Goal: Task Accomplishment & Management: Manage account settings

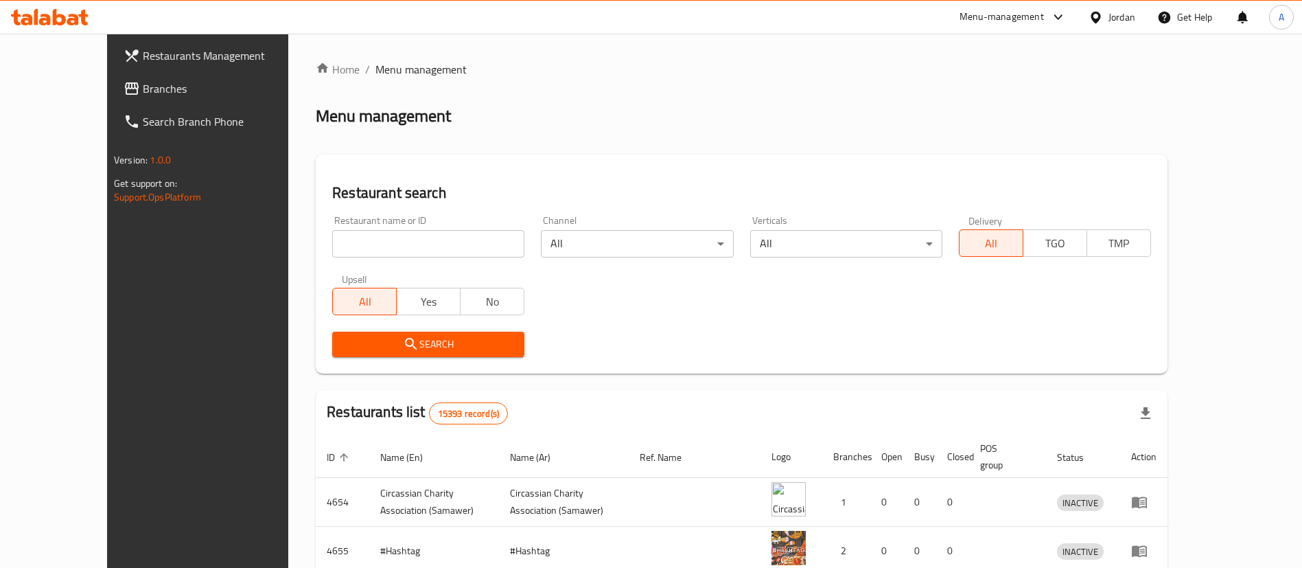
click at [143, 80] on span "Branches" at bounding box center [228, 88] width 171 height 16
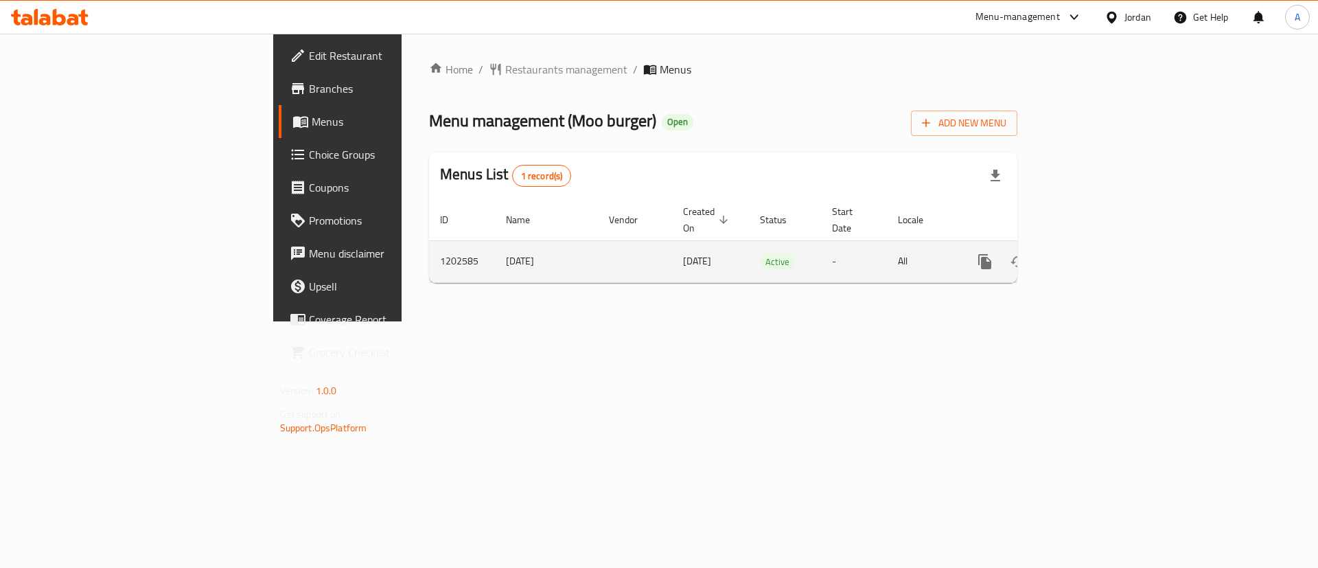
drag, startPoint x: 1279, startPoint y: 257, endPoint x: 1266, endPoint y: 246, distance: 17.6
click at [1111, 256] on td "enhanced table" at bounding box center [1035, 261] width 154 height 42
click at [1092, 253] on icon "enhanced table" at bounding box center [1084, 261] width 16 height 16
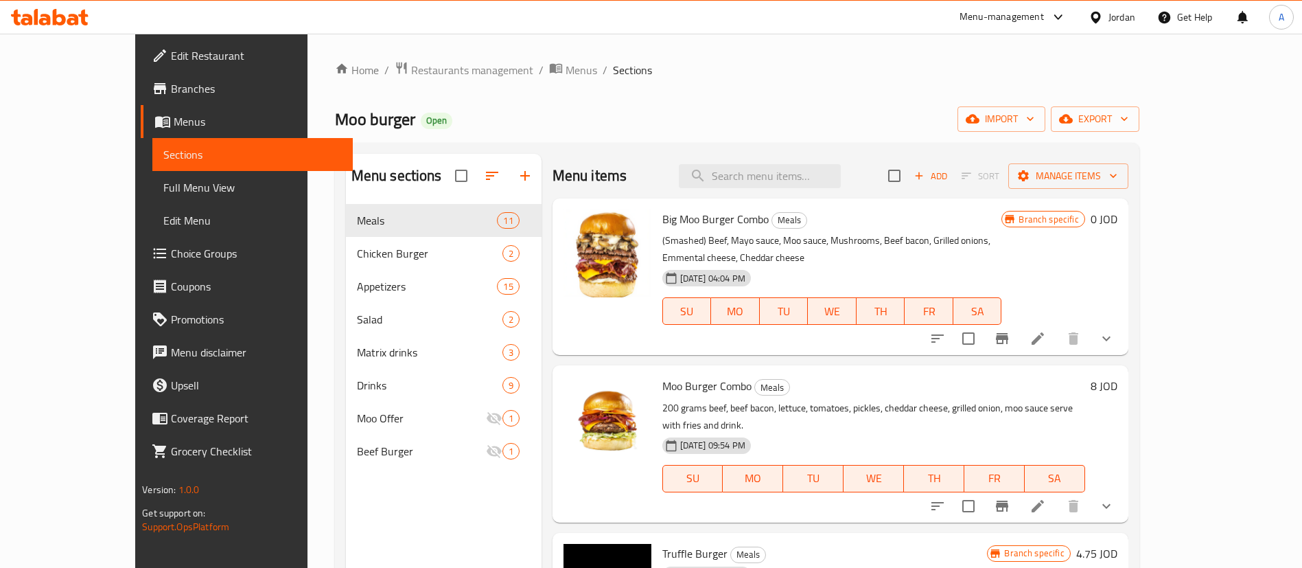
click at [517, 178] on icon "button" at bounding box center [525, 175] width 16 height 16
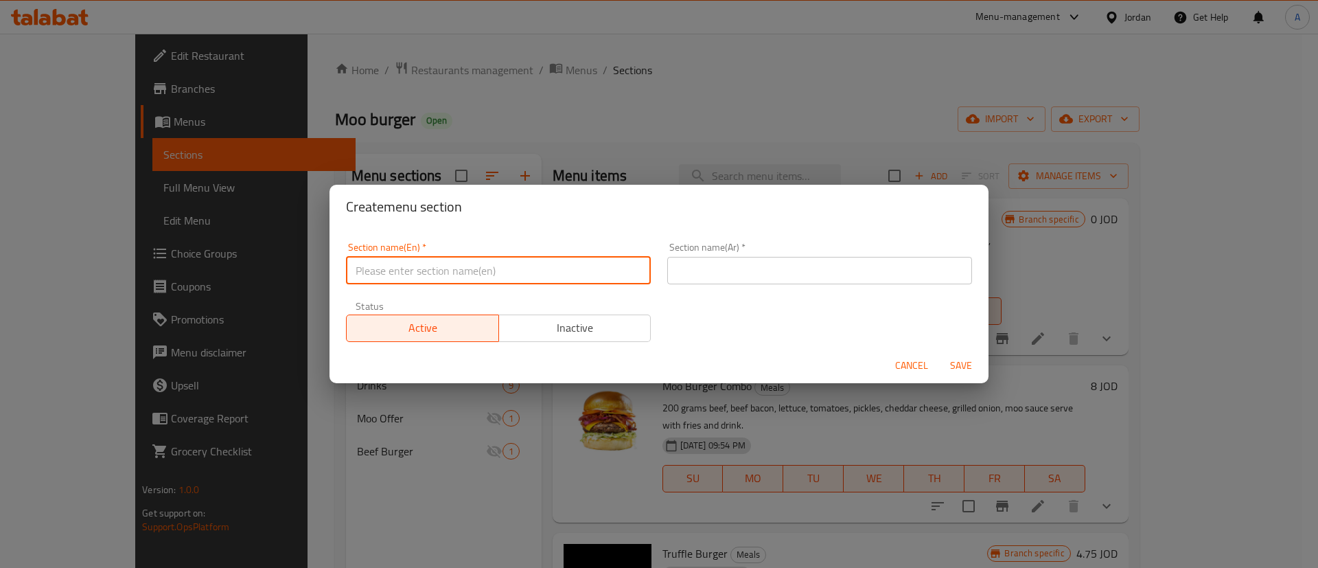
drag, startPoint x: 494, startPoint y: 272, endPoint x: 508, endPoint y: 255, distance: 21.9
click at [495, 270] on input "text" at bounding box center [498, 270] width 305 height 27
type input "Offer"
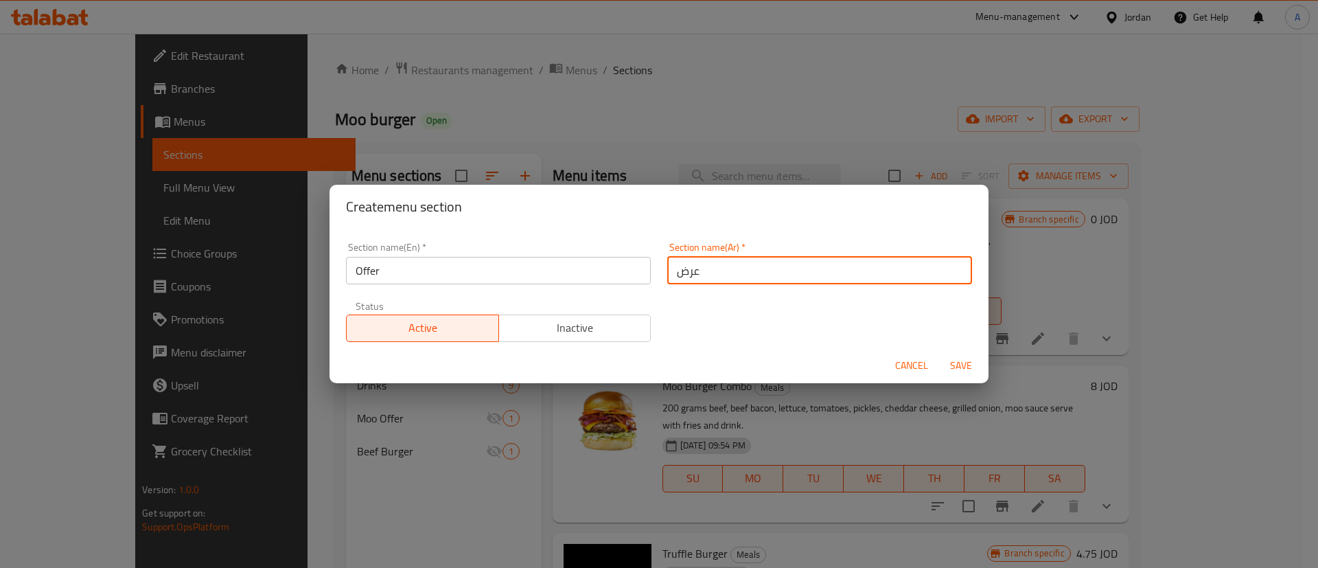
type input "عرض"
drag, startPoint x: 965, startPoint y: 362, endPoint x: 936, endPoint y: 383, distance: 35.8
click at [964, 361] on span "Save" at bounding box center [960, 365] width 33 height 17
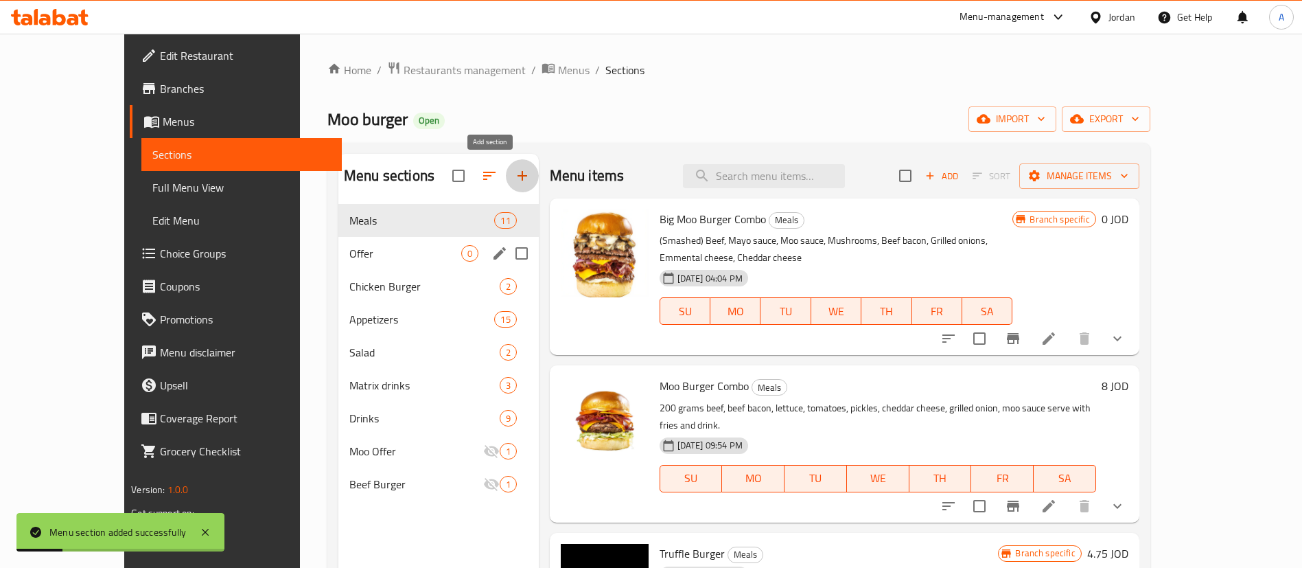
click at [366, 264] on div "Offer 0" at bounding box center [438, 253] width 200 height 33
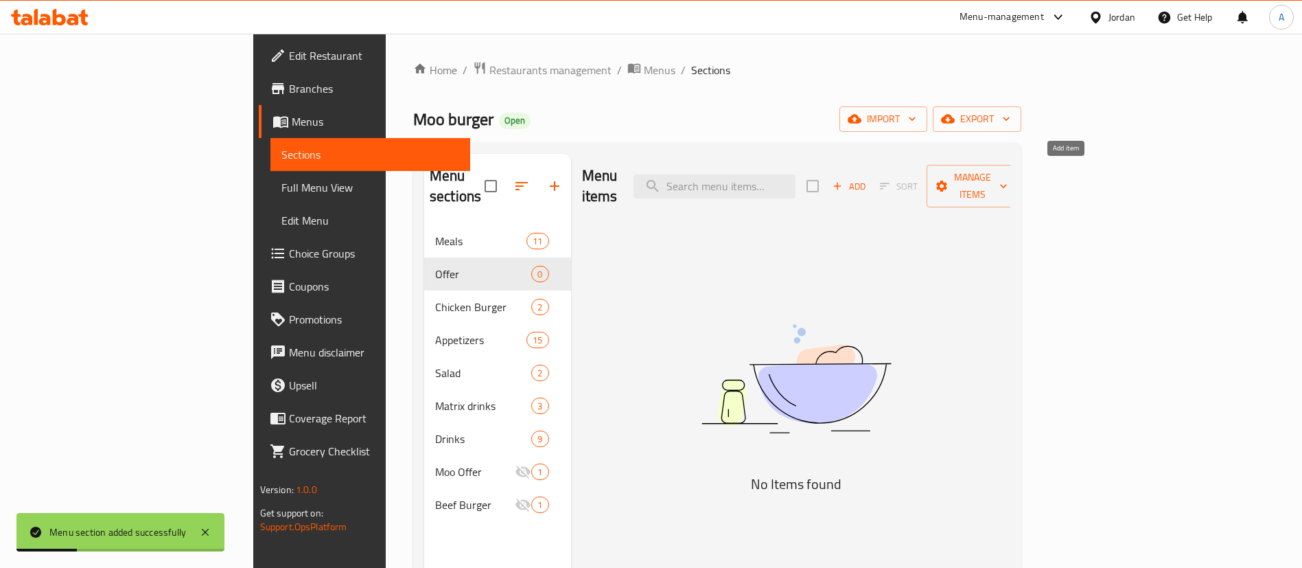
click at [844, 181] on icon "button" at bounding box center [837, 186] width 12 height 12
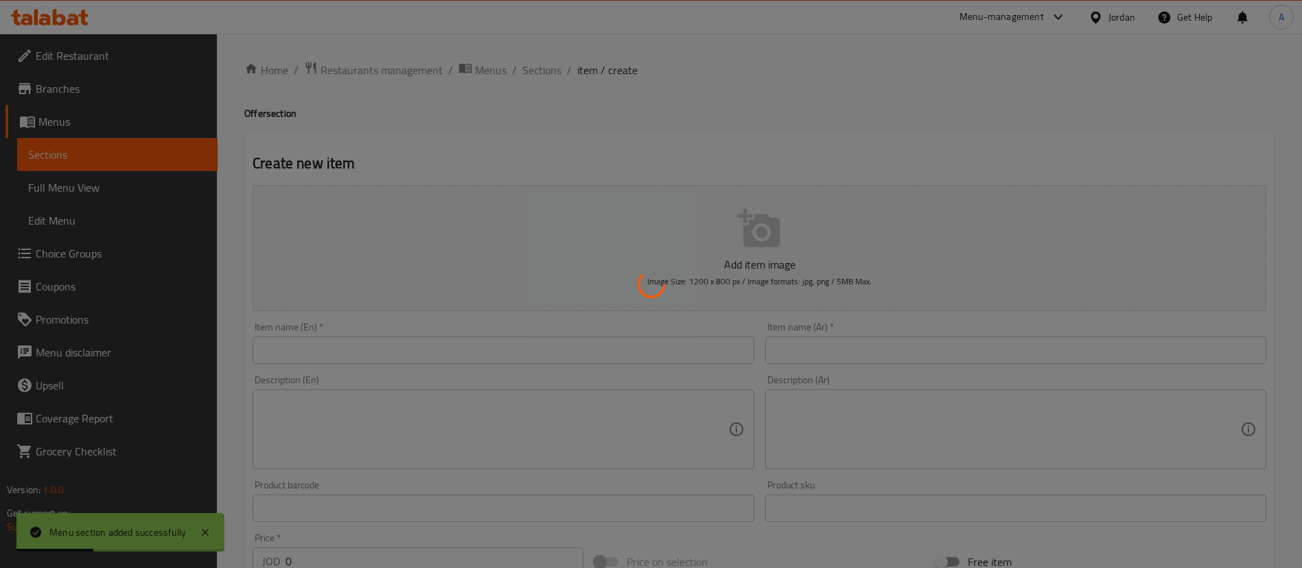
drag, startPoint x: 884, startPoint y: 325, endPoint x: 878, endPoint y: 353, distance: 28.8
click at [884, 326] on div at bounding box center [651, 284] width 1302 height 568
click at [877, 354] on div at bounding box center [651, 284] width 1302 height 568
click at [876, 354] on div at bounding box center [651, 284] width 1302 height 568
click at [876, 356] on div at bounding box center [651, 284] width 1302 height 568
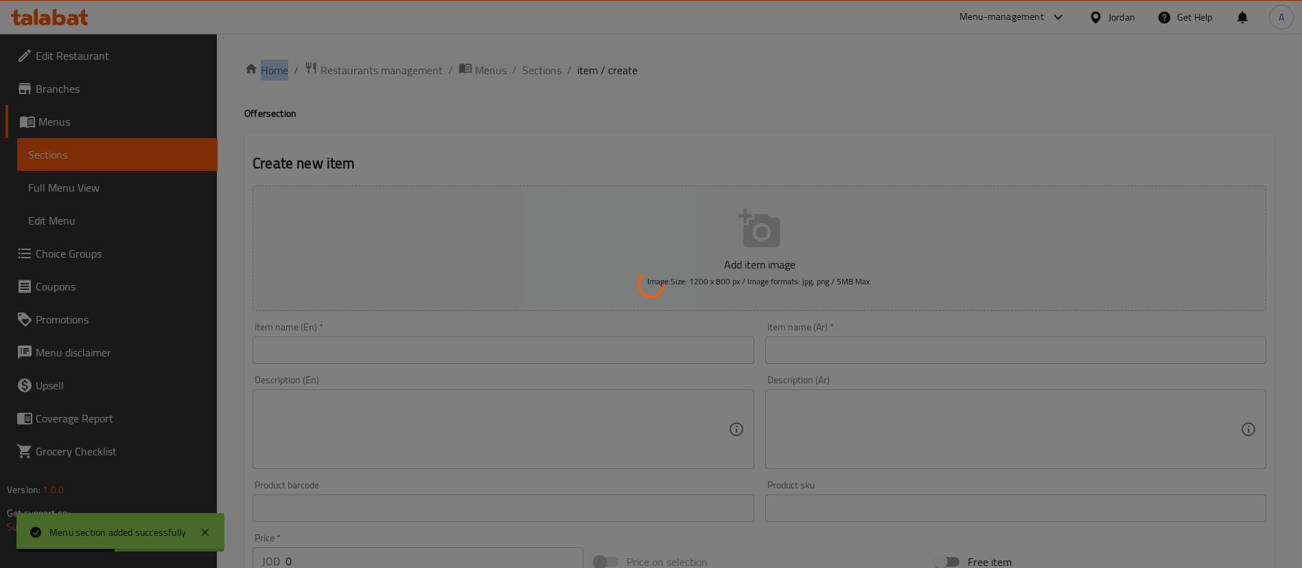
click at [875, 357] on div at bounding box center [651, 284] width 1302 height 568
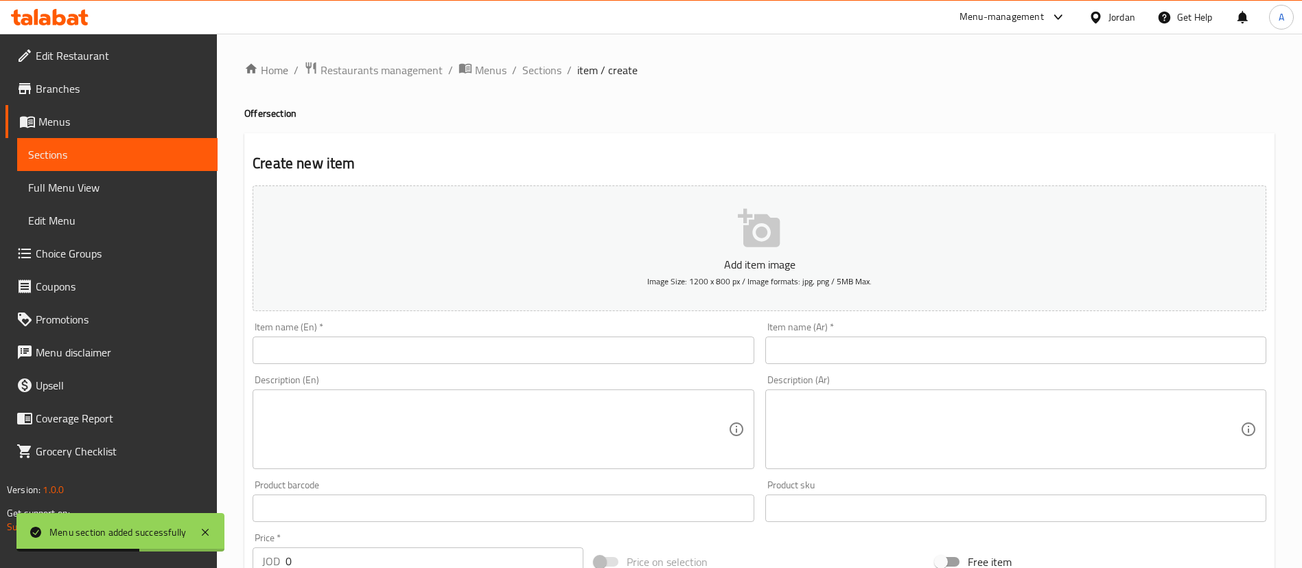
drag, startPoint x: 895, startPoint y: 363, endPoint x: 896, endPoint y: 345, distance: 18.6
click at [895, 355] on input "text" at bounding box center [1015, 349] width 501 height 27
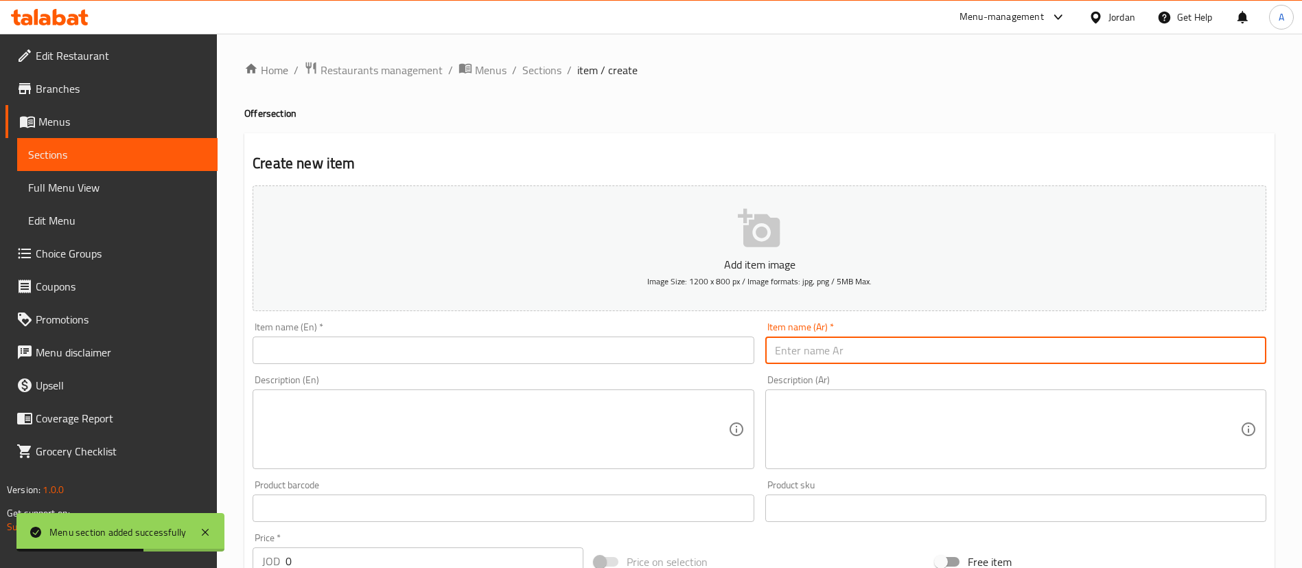
click at [896, 345] on input "text" at bounding box center [1015, 349] width 501 height 27
type input "2"
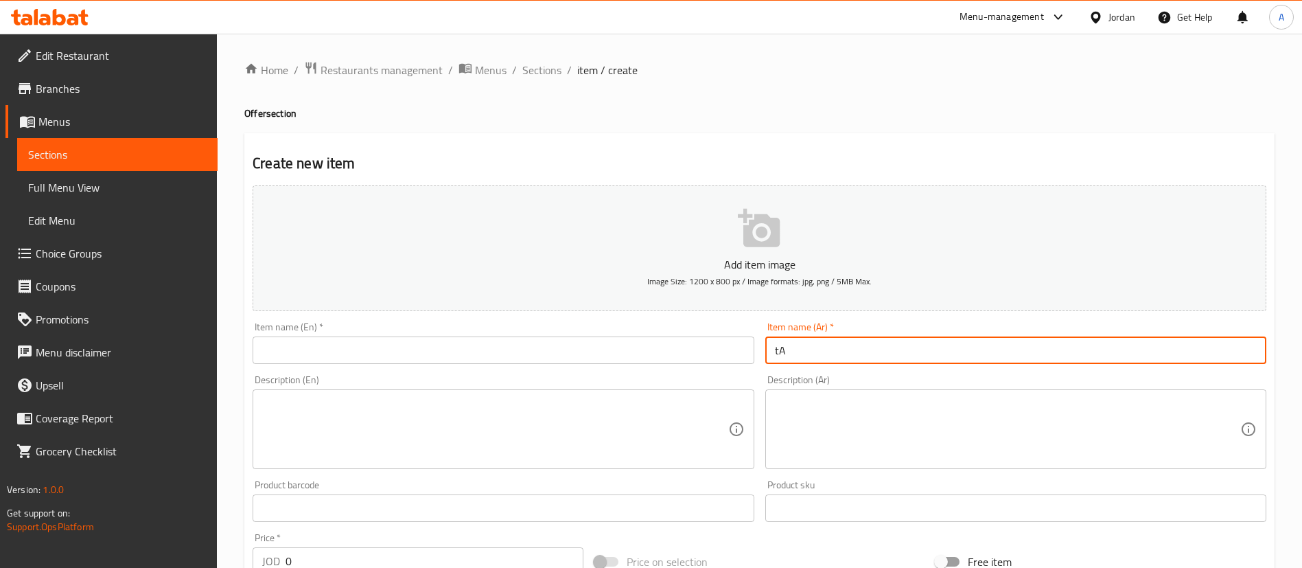
type input "t"
click at [688, 354] on input "text" at bounding box center [503, 349] width 501 height 27
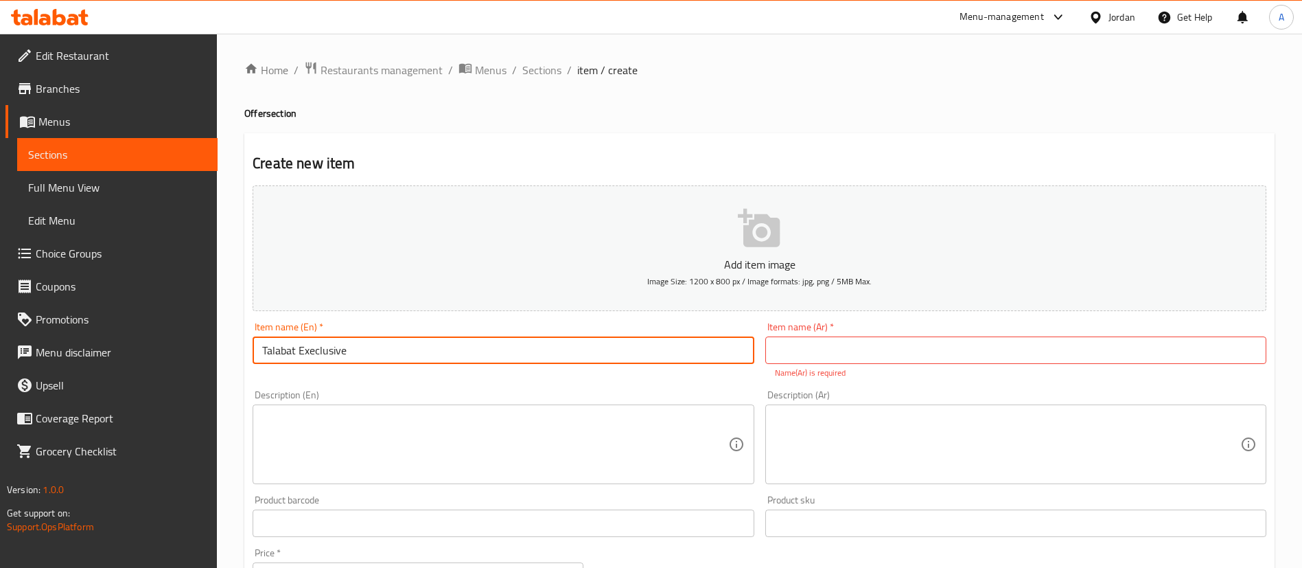
drag, startPoint x: 478, startPoint y: 359, endPoint x: 0, endPoint y: 290, distance: 483.3
click at [14, 297] on div "Edit Restaurant Branches Menus Sections Full Menu View Edit Menu Choice Groups …" at bounding box center [651, 509] width 1302 height 951
type input "Talabat Execlusive"
click at [896, 343] on input "text" at bounding box center [1015, 349] width 501 height 27
paste input "طلبات حصريًا"
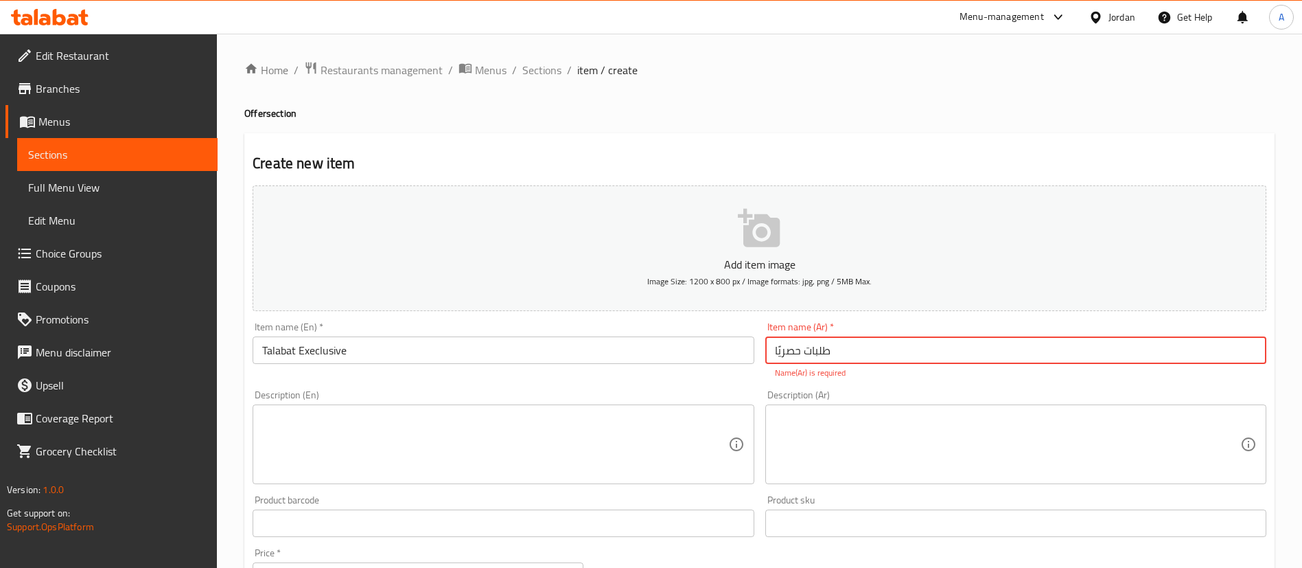
type input "طلبات حصريًا"
click at [914, 441] on textarea at bounding box center [1007, 444] width 465 height 65
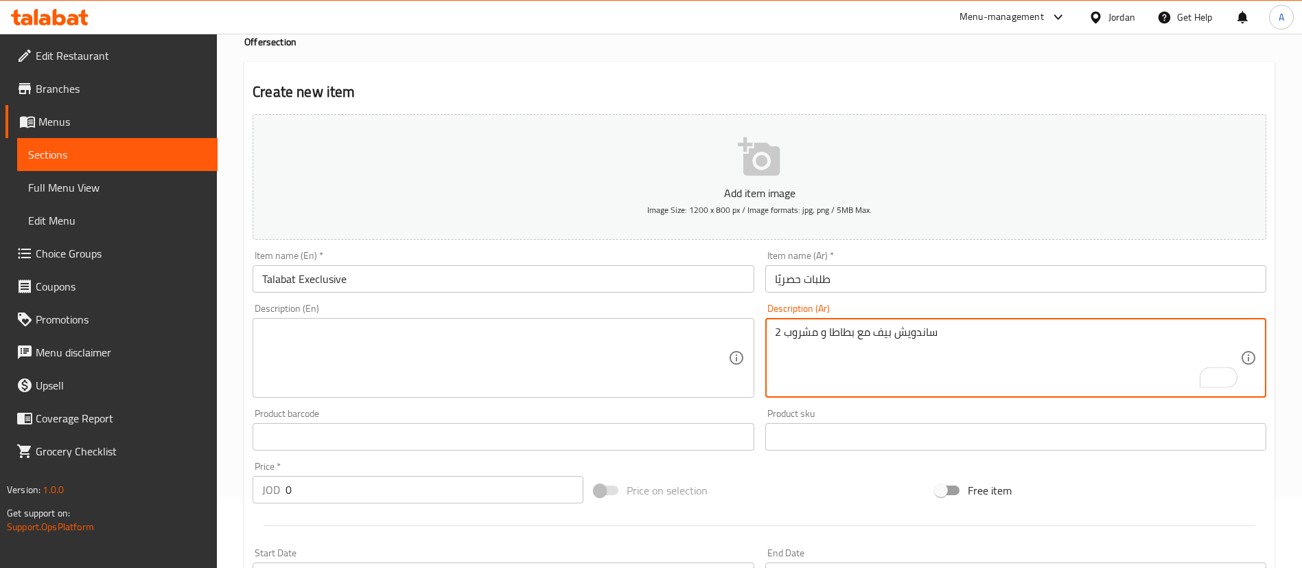
scroll to position [103, 0]
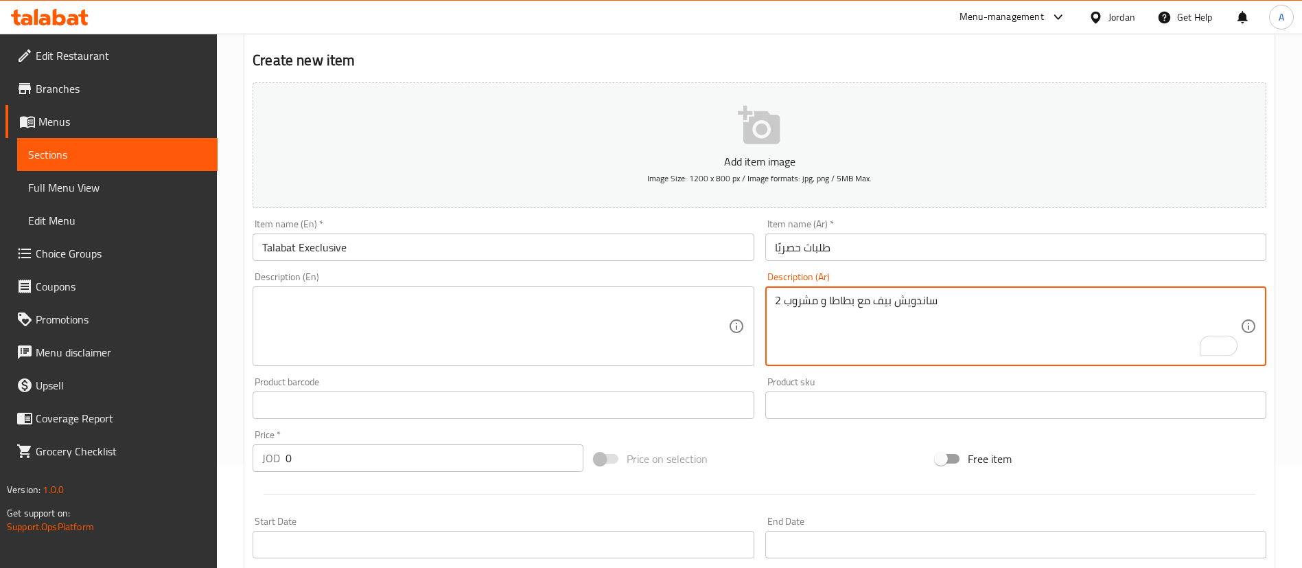
type textarea "2 ساندويش بيف مع بطاطا و مشروب"
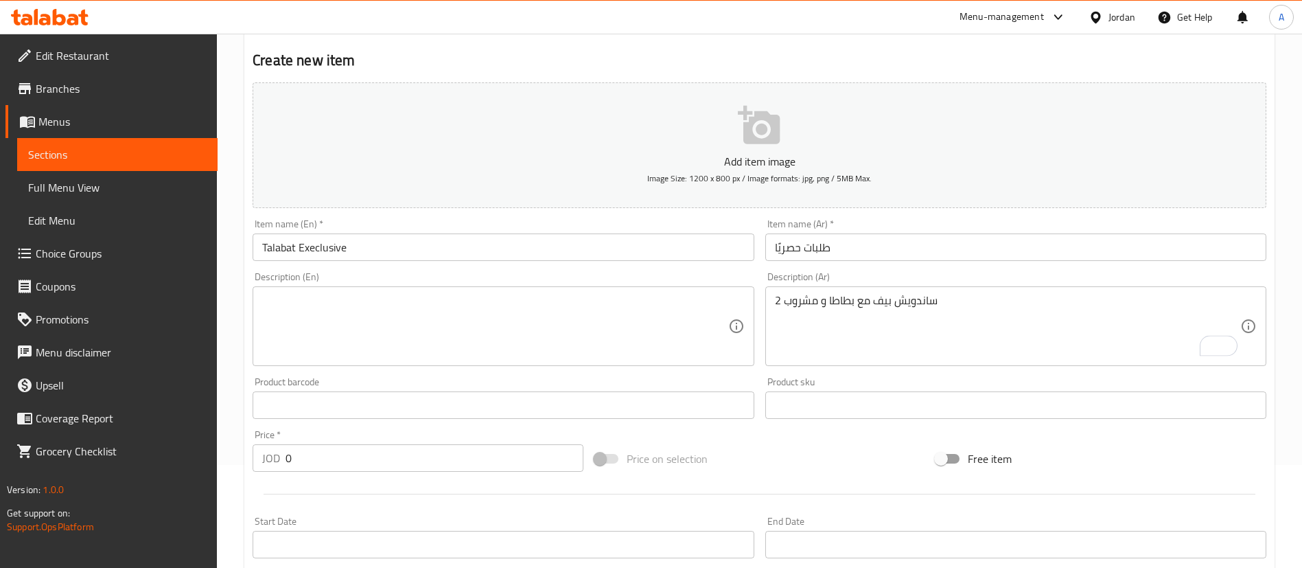
click at [875, 283] on div "Description (Ar) 2 ساندويش بيف مع بطاطا و مشروب Description (Ar)" at bounding box center [1015, 319] width 501 height 94
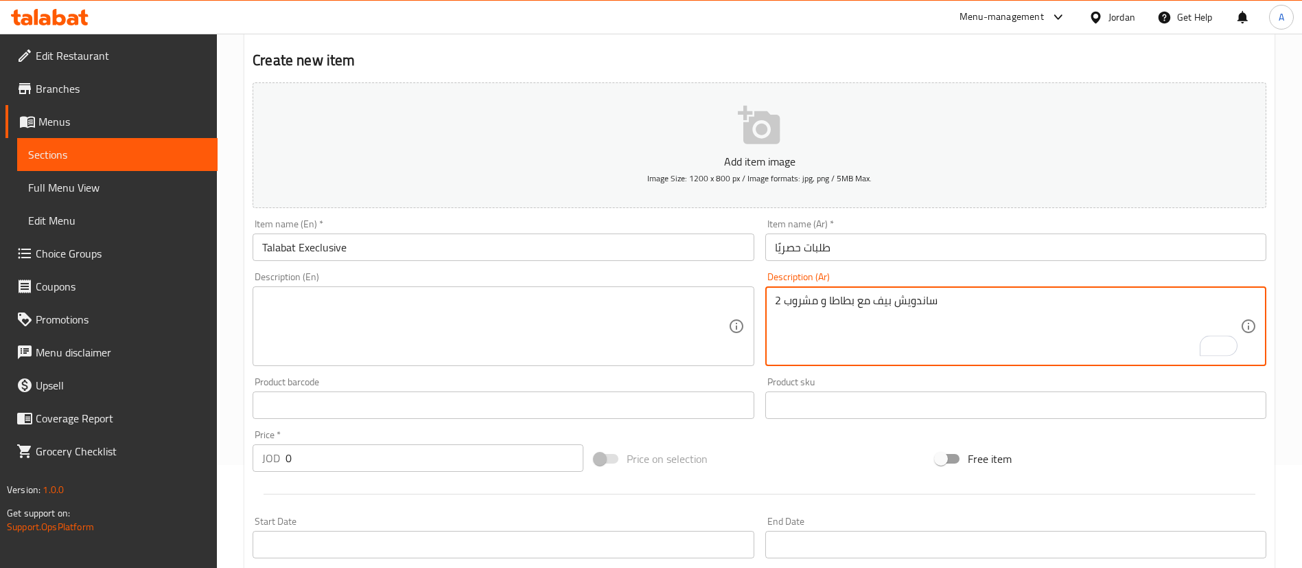
click at [866, 299] on textarea "2 ساندويش بيف مع بطاطا و مشروب" at bounding box center [1007, 326] width 465 height 65
click at [867, 299] on textarea "2 ساندويش بيف مع بطاطا و مشروب" at bounding box center [1007, 326] width 465 height 65
click at [366, 303] on textarea at bounding box center [494, 326] width 465 height 65
paste textarea "2 beef sandwiches with fries and a drink"
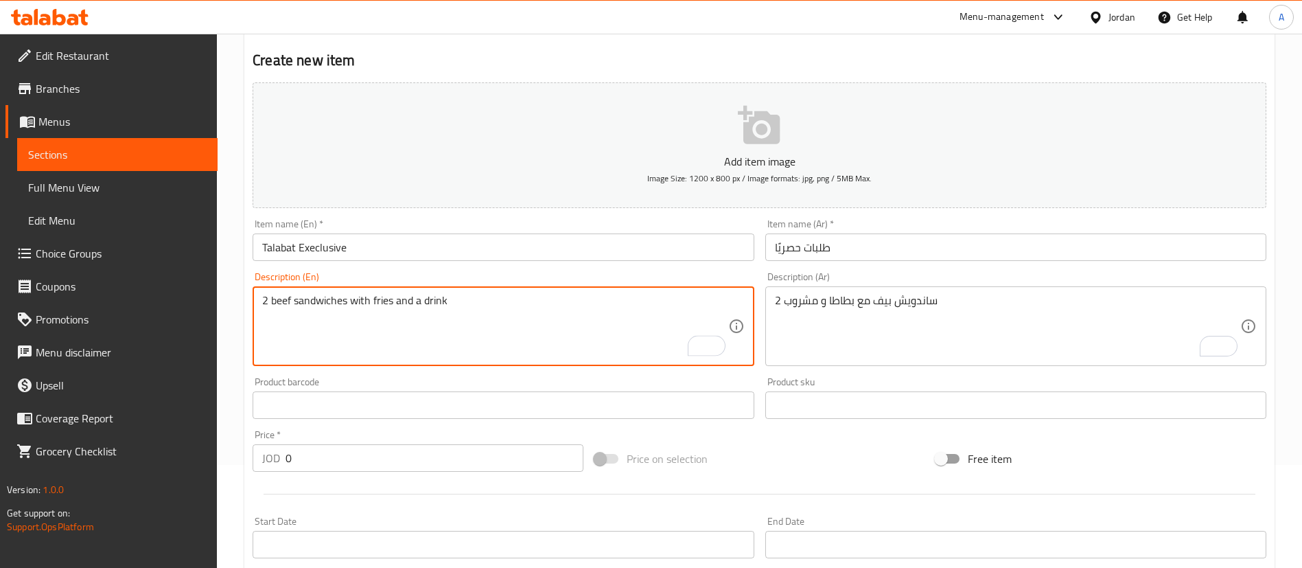
click at [275, 297] on textarea "2 beef sandwiches with fries and a drink" at bounding box center [494, 326] width 465 height 65
click at [275, 296] on textarea "2 beef sandwiches with fries and a drink" at bounding box center [494, 326] width 465 height 65
click at [276, 301] on textarea "2 beef sandwiches with fries and a drink" at bounding box center [494, 326] width 465 height 65
click at [272, 303] on textarea "2 beef sandwiches with fries and a drink" at bounding box center [494, 326] width 465 height 65
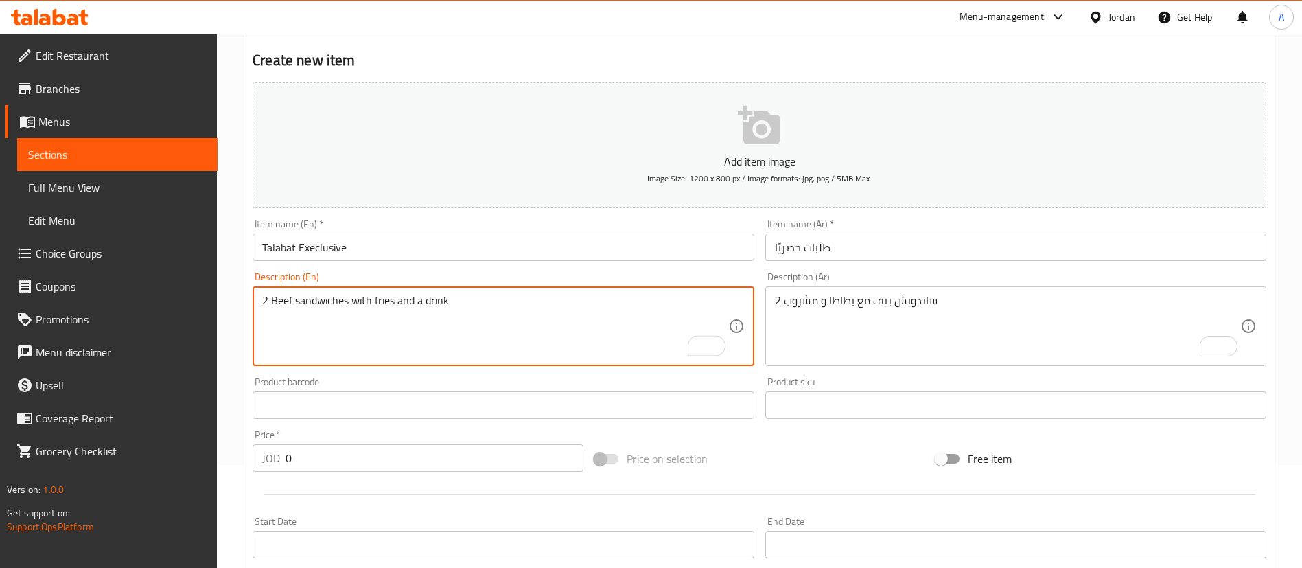
type textarea "2 Beef sandwiches with fries and a drink"
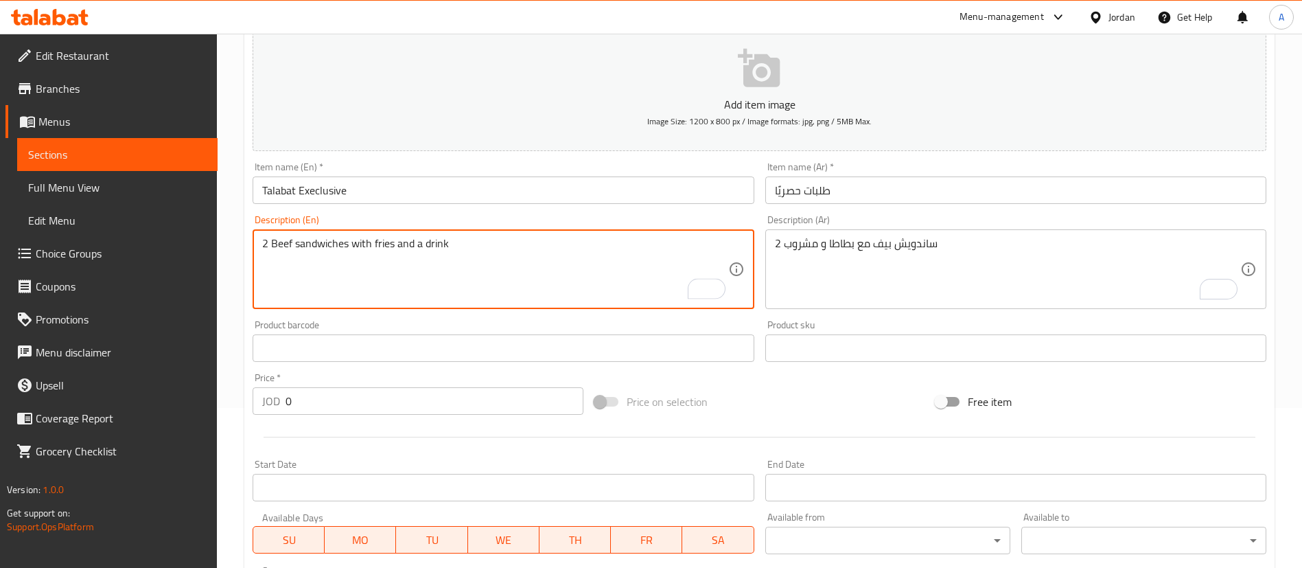
scroll to position [206, 0]
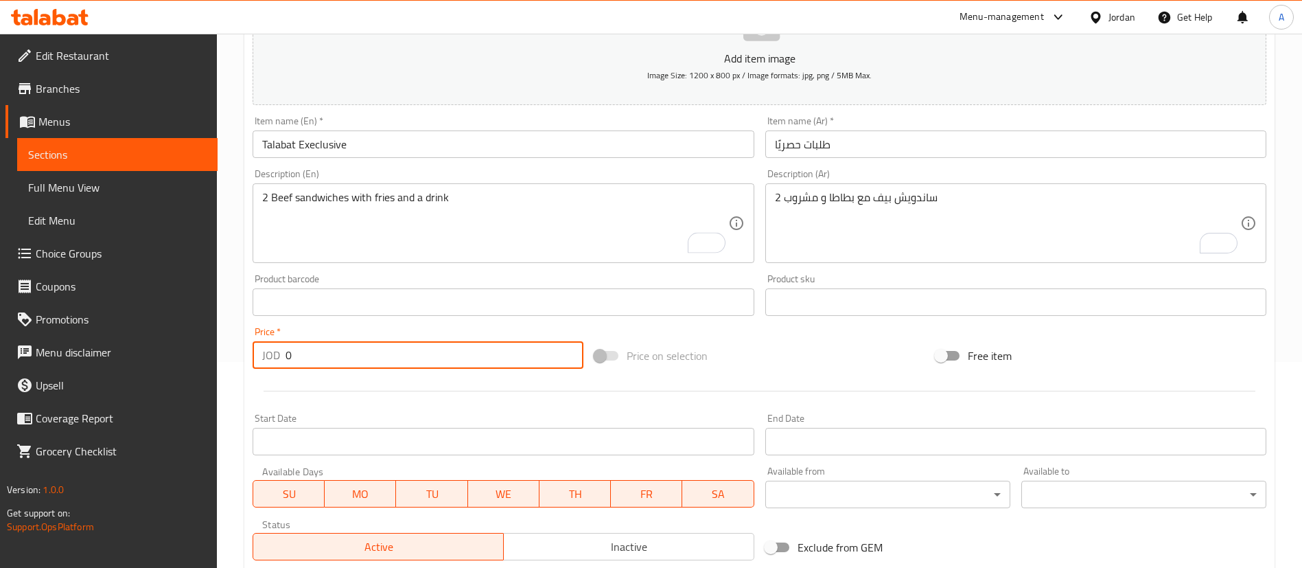
drag, startPoint x: 326, startPoint y: 352, endPoint x: 152, endPoint y: 370, distance: 175.3
click at [181, 373] on div "Edit Restaurant Branches Menus Sections Full Menu View Edit Menu Choice Groups …" at bounding box center [651, 296] width 1302 height 936
type input "6"
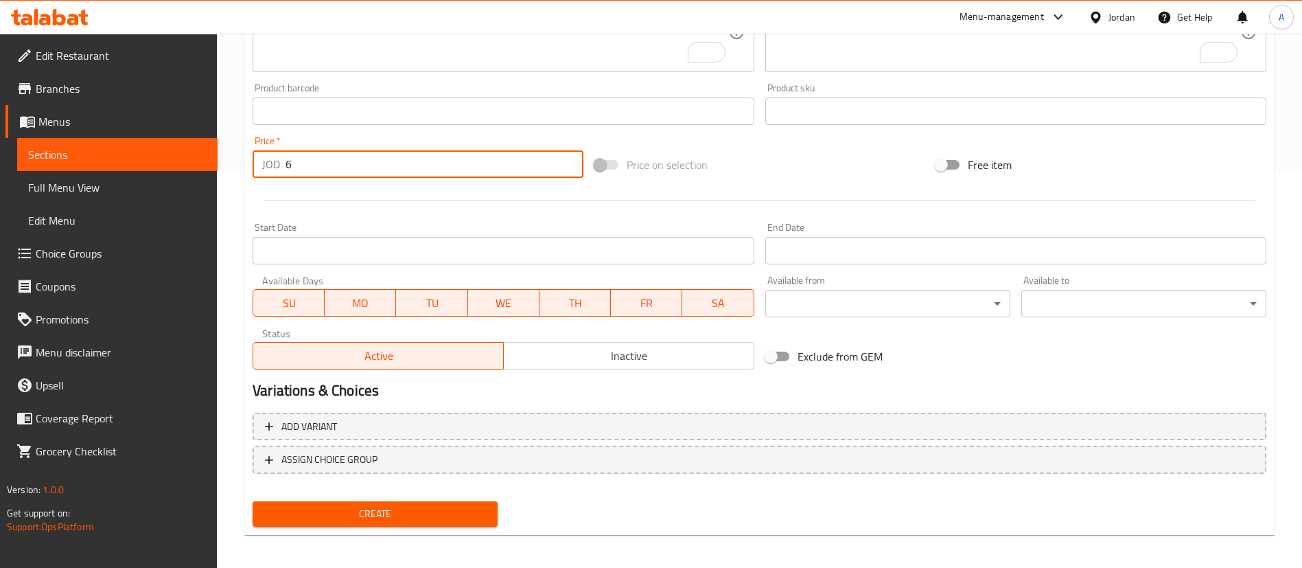
scroll to position [402, 0]
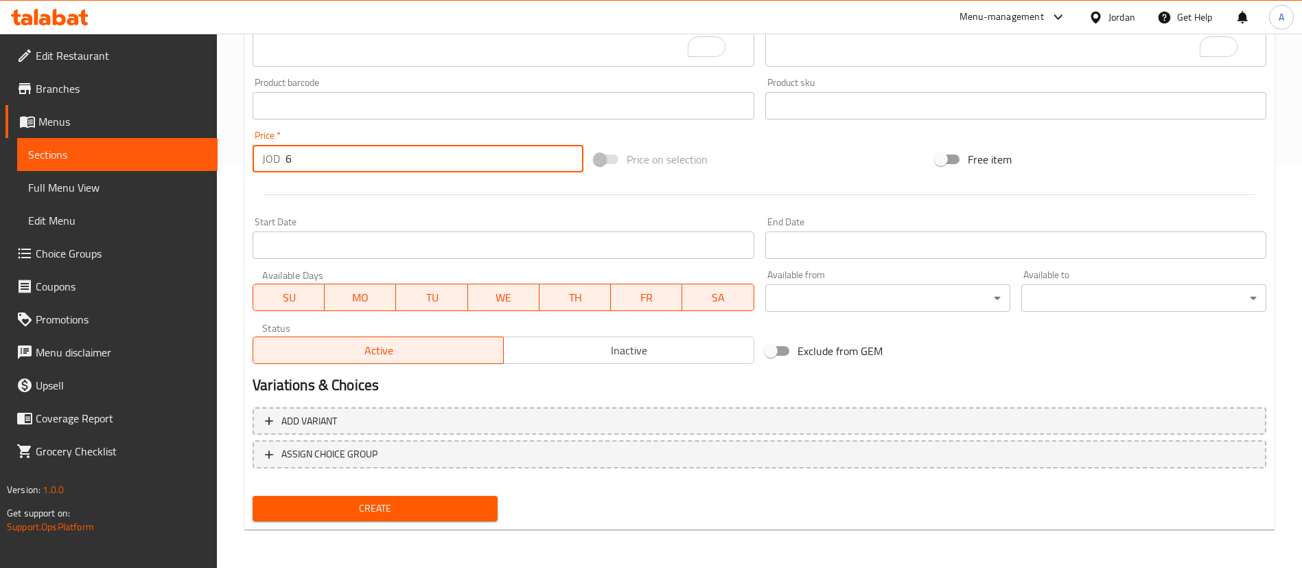
click at [387, 504] on span "Create" at bounding box center [375, 508] width 223 height 17
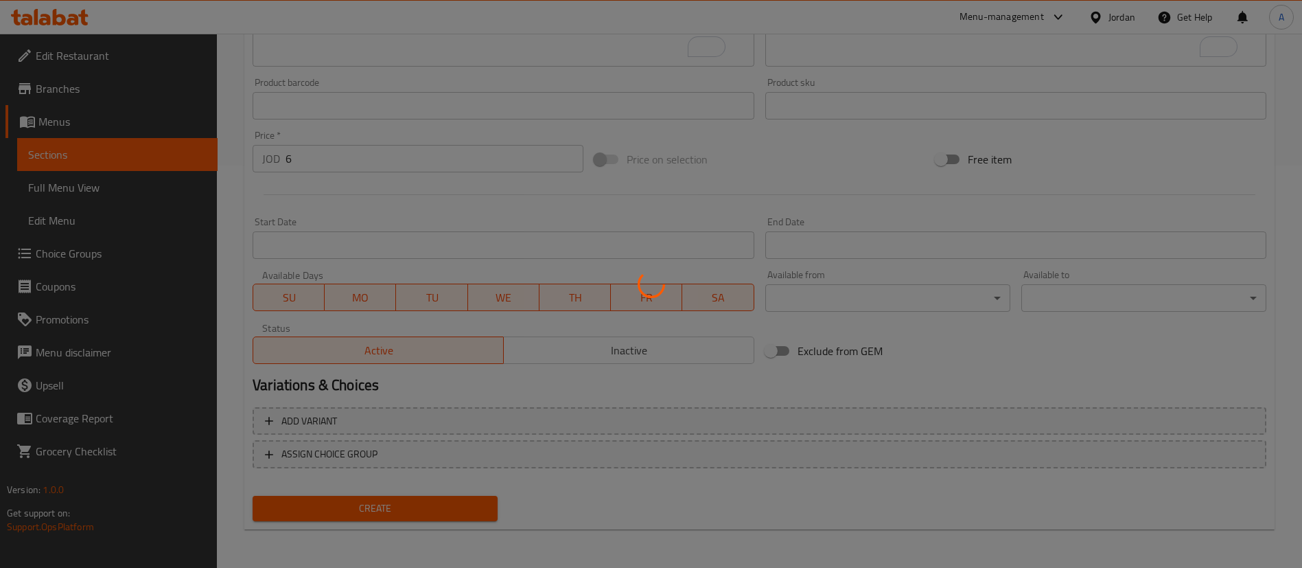
scroll to position [0, 0]
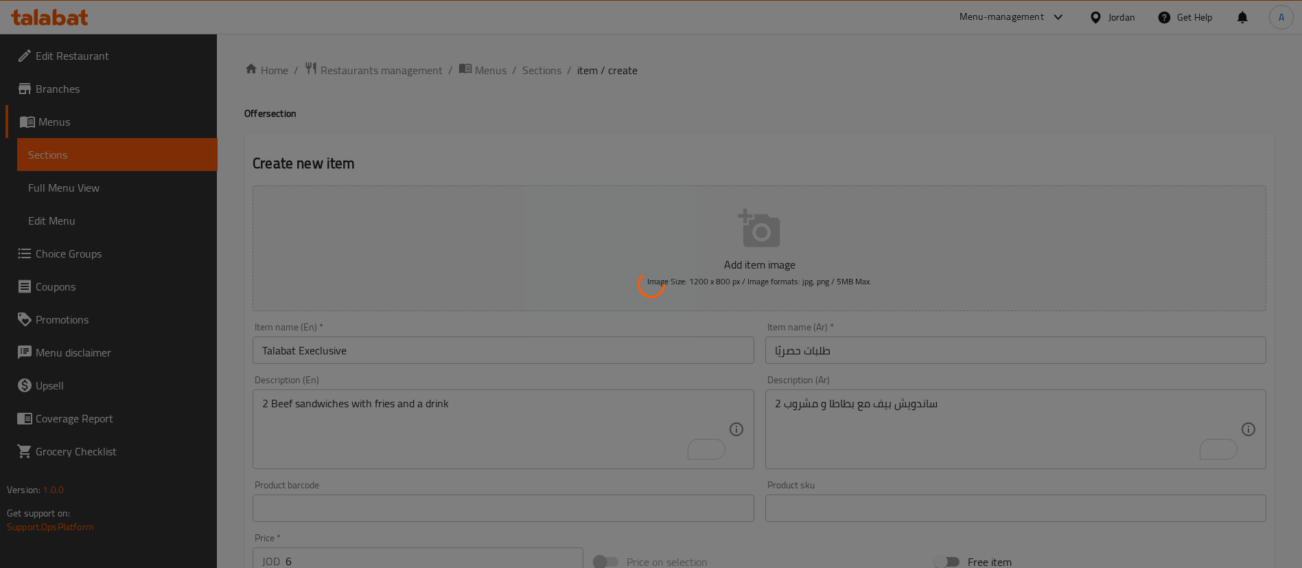
type input "0"
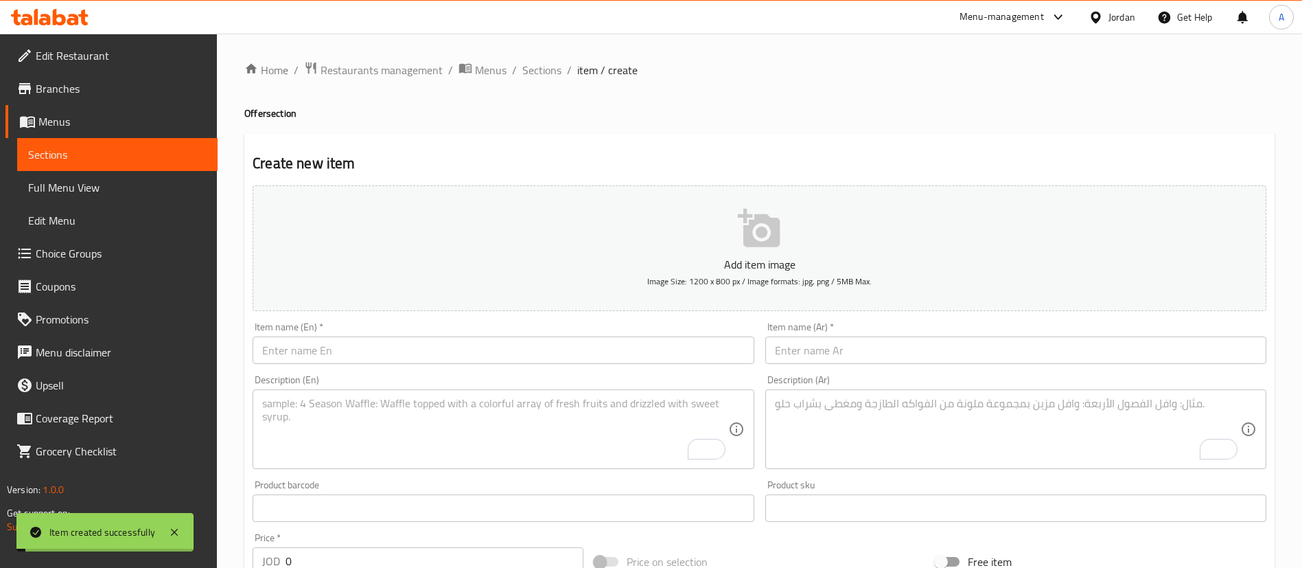
drag, startPoint x: 549, startPoint y: 76, endPoint x: 586, endPoint y: 28, distance: 60.3
click at [549, 76] on span "Sections" at bounding box center [541, 70] width 39 height 16
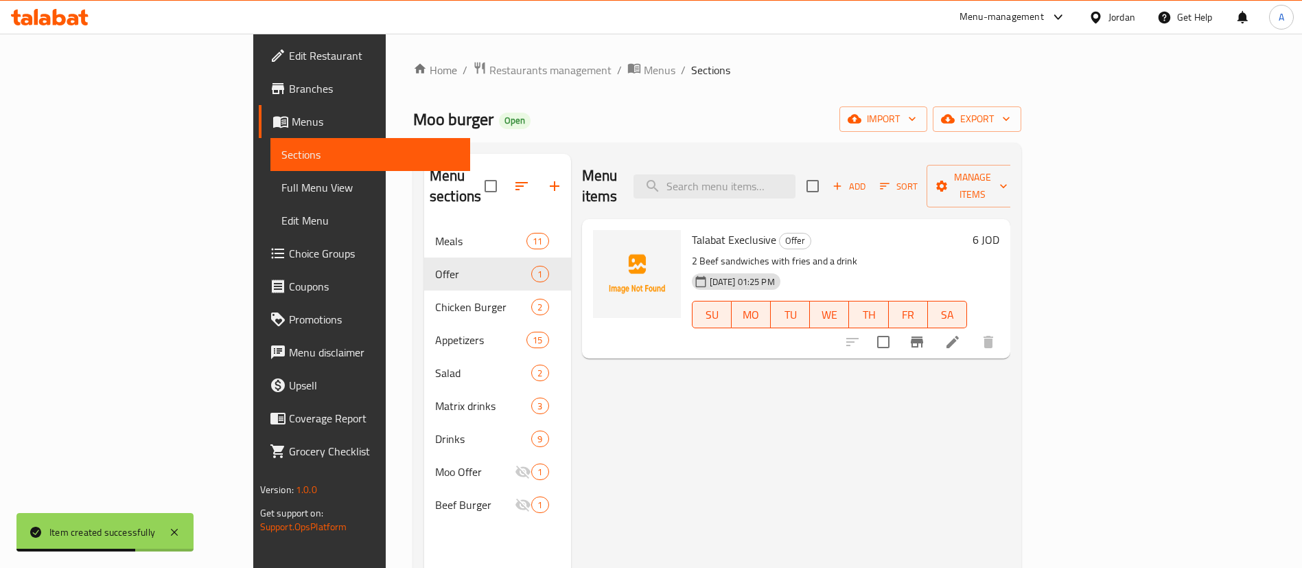
click at [289, 245] on span "Choice Groups" at bounding box center [374, 253] width 171 height 16
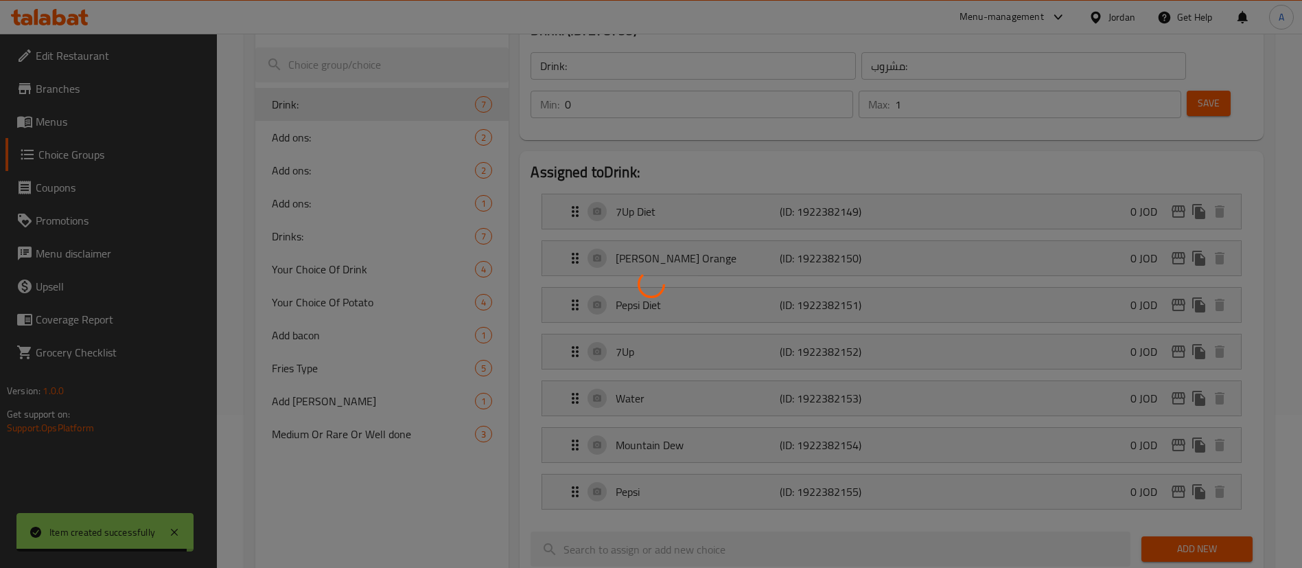
scroll to position [103, 0]
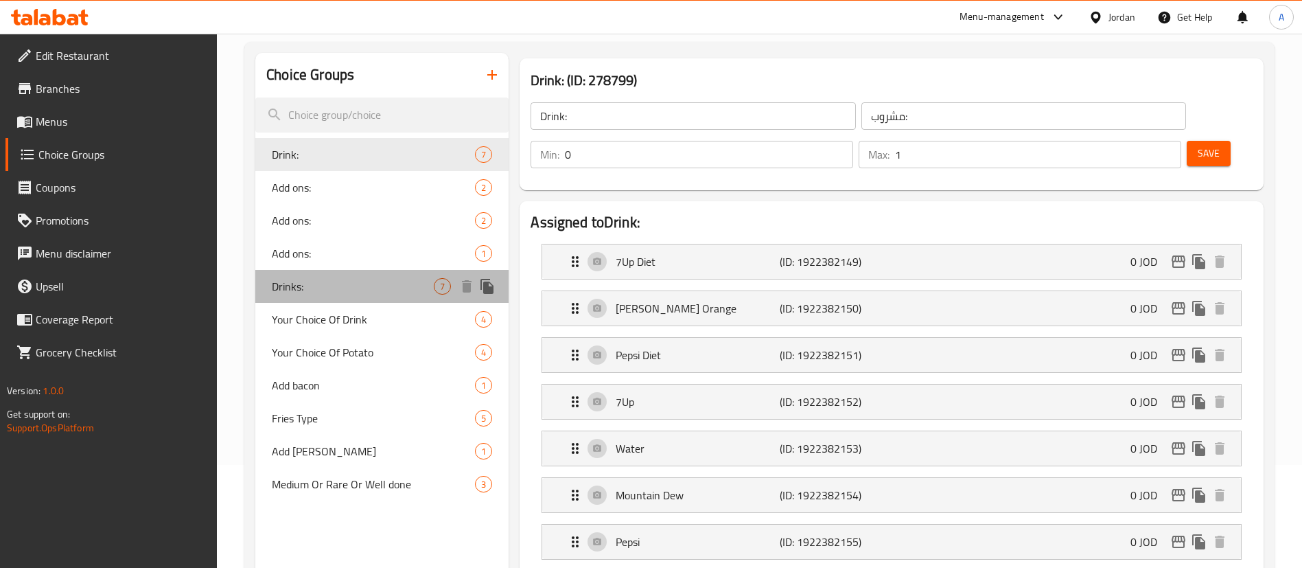
click at [396, 288] on span "Drinks:" at bounding box center [353, 286] width 162 height 16
type input "Drinks:"
type input "1"
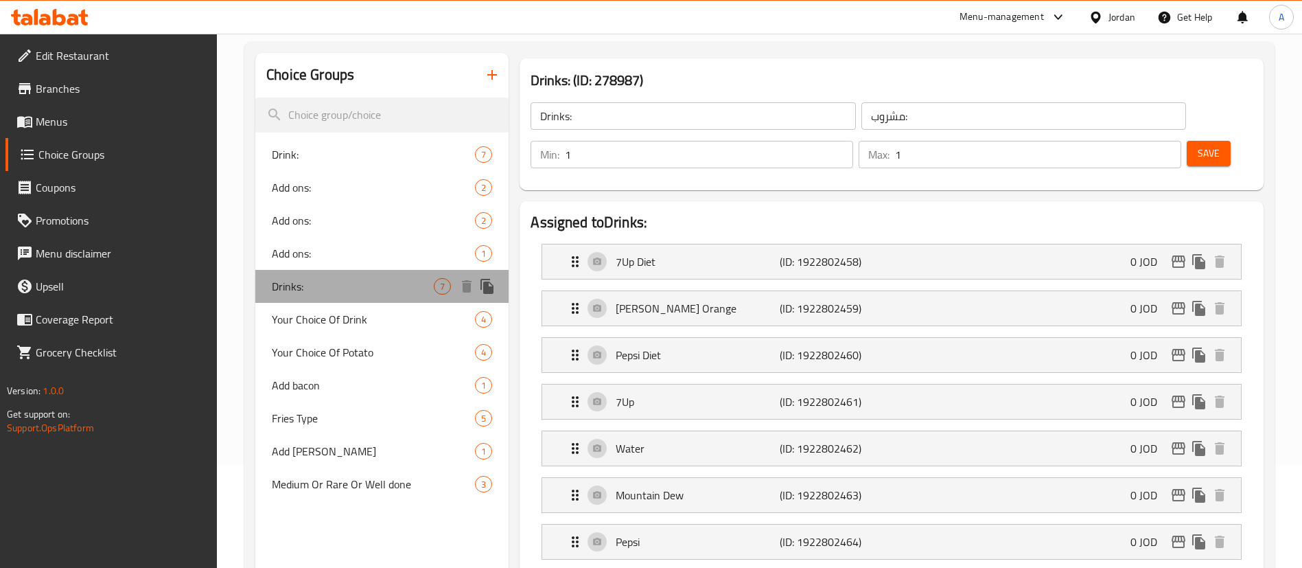
click at [397, 271] on div "Drinks: 7" at bounding box center [381, 286] width 253 height 33
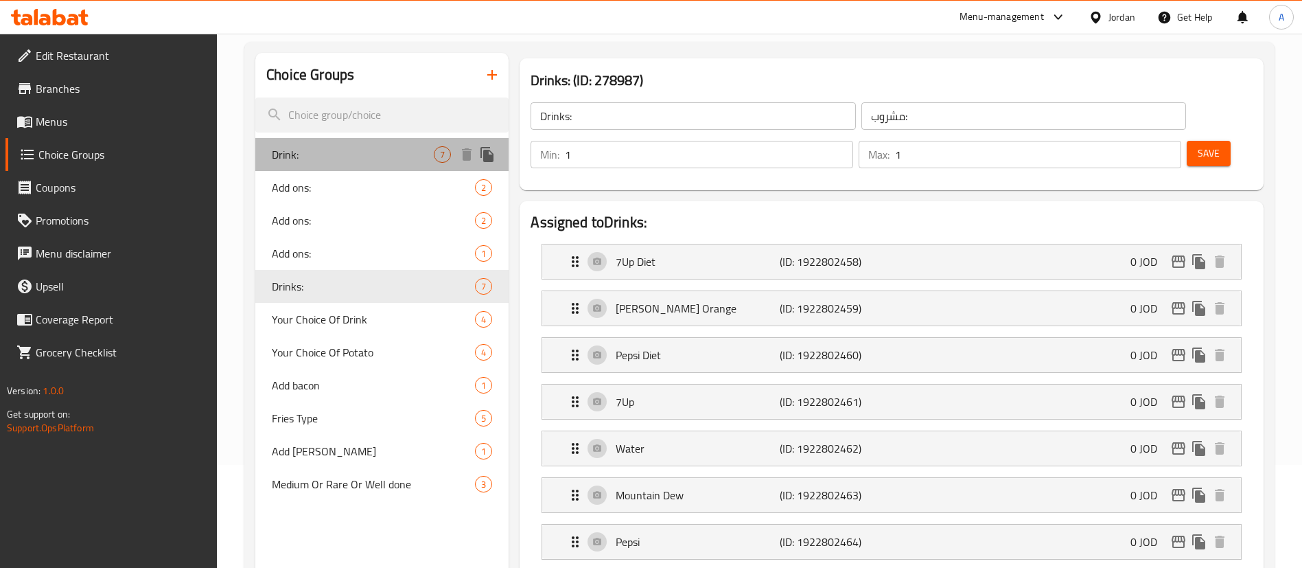
click at [410, 150] on span "Drink:" at bounding box center [353, 154] width 162 height 16
type input "Drink:"
type input "0"
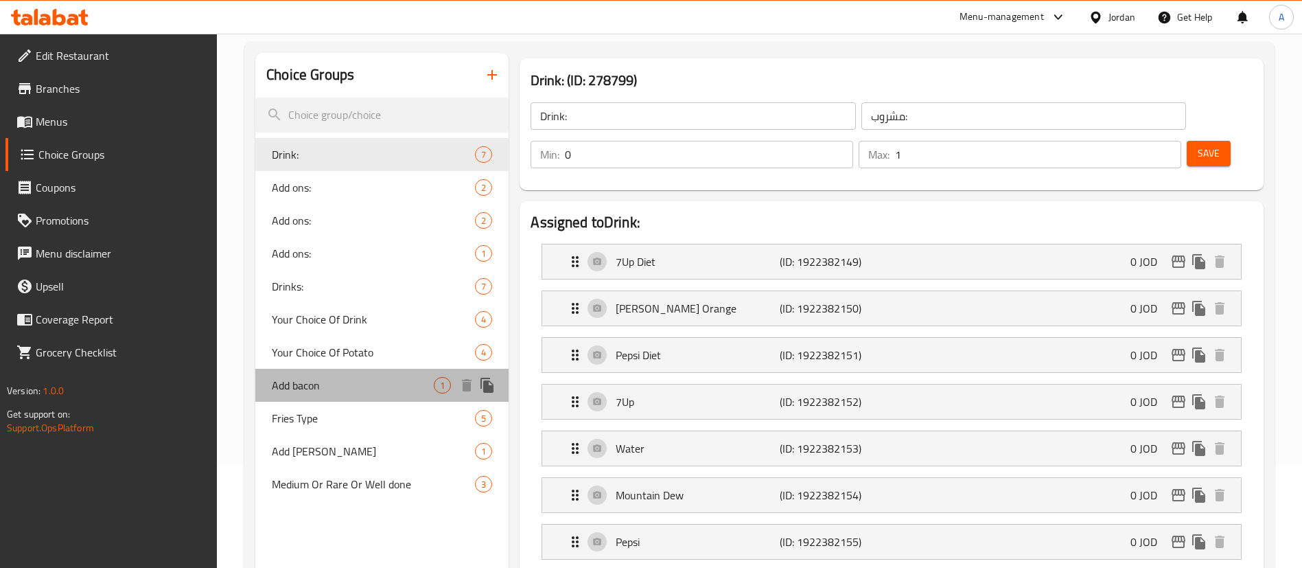
click at [377, 389] on span "Add bacon" at bounding box center [353, 385] width 162 height 16
type input "Add bacon"
type input "اضافة بيكون"
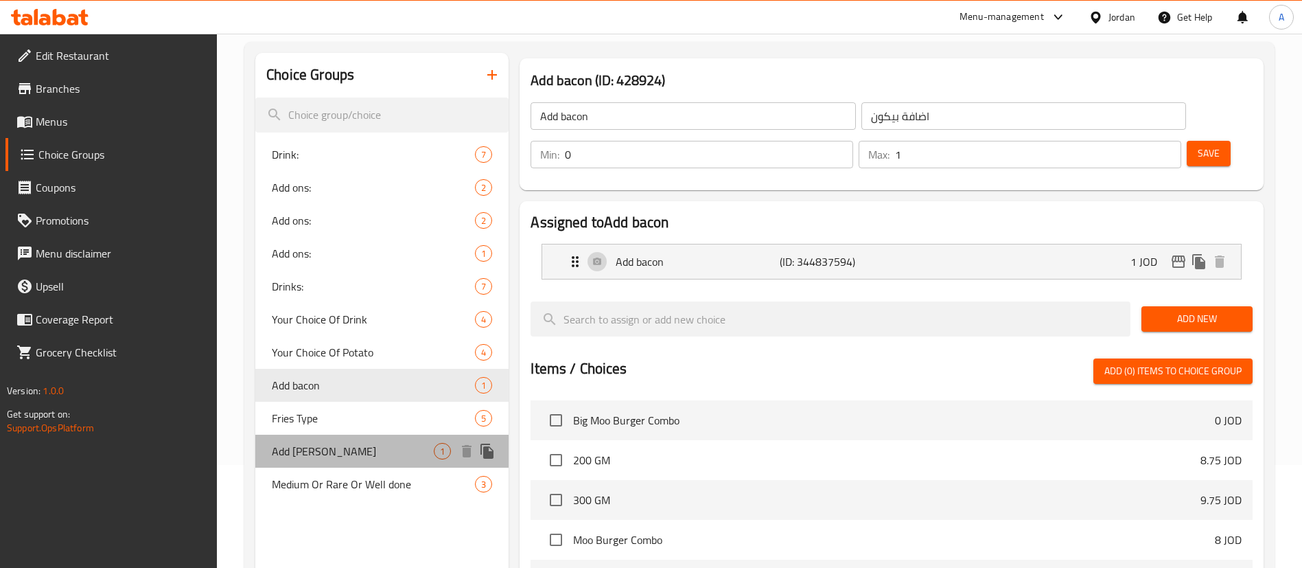
click at [375, 448] on span "Add [PERSON_NAME]" at bounding box center [353, 451] width 162 height 16
type input "Add [PERSON_NAME]"
type input "اضافة باتي"
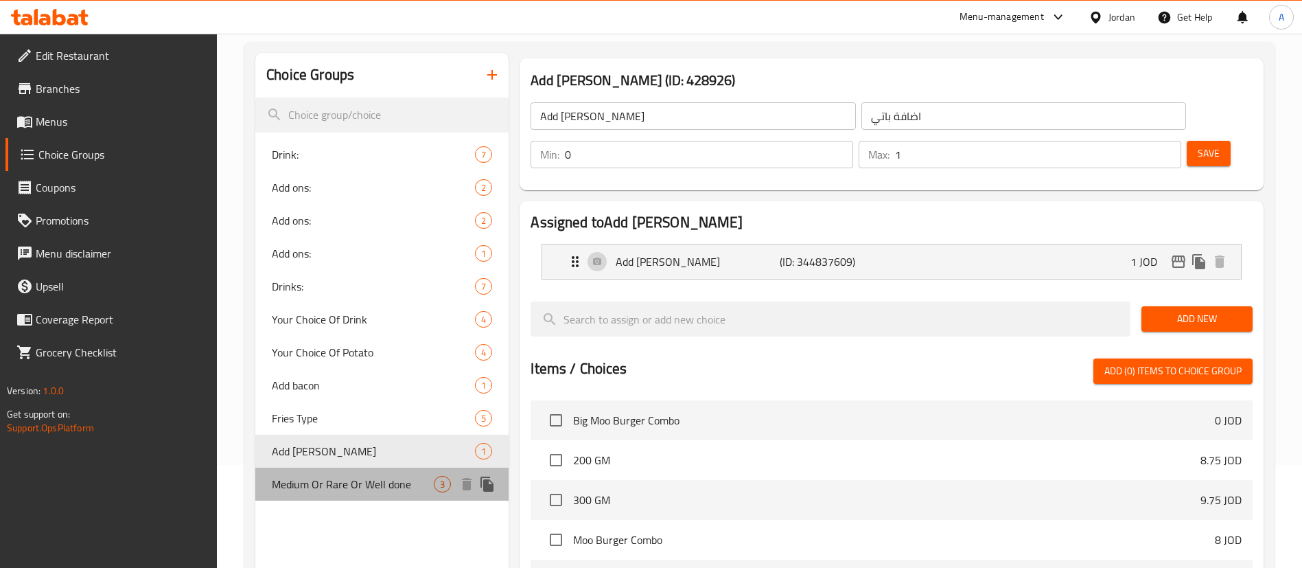
click at [375, 470] on div "Medium Or Rare Or Well done 3" at bounding box center [381, 483] width 253 height 33
type input "Medium Or Rare Or Well done"
type input "درجة الاستواء"
type input "1"
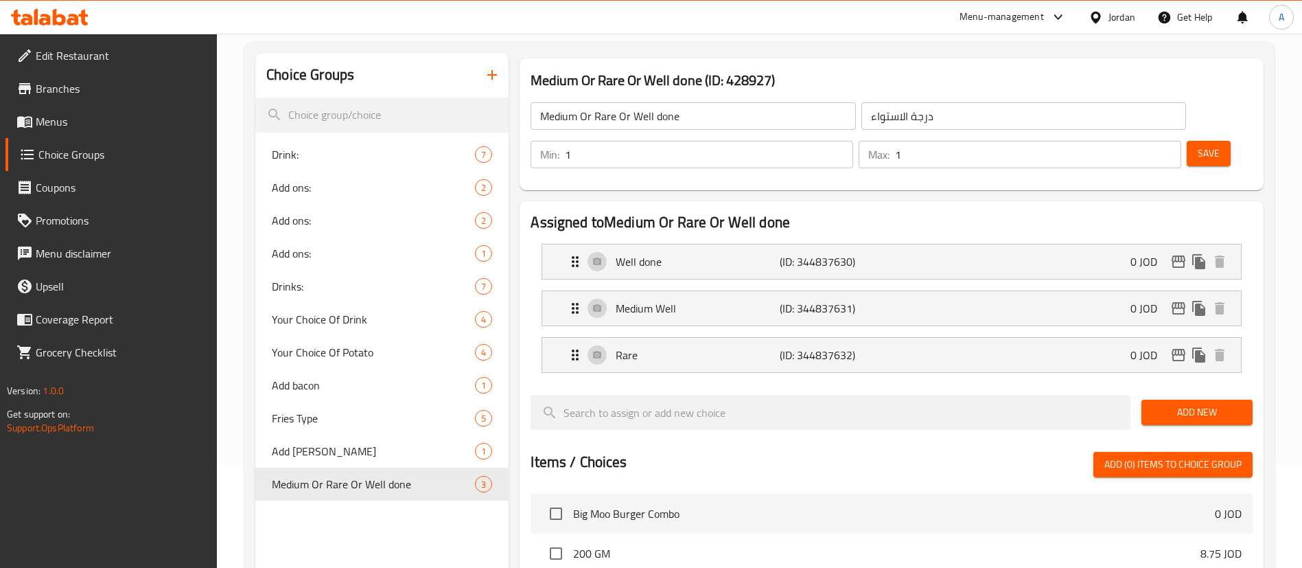
click at [161, 121] on span "Menus" at bounding box center [121, 121] width 171 height 16
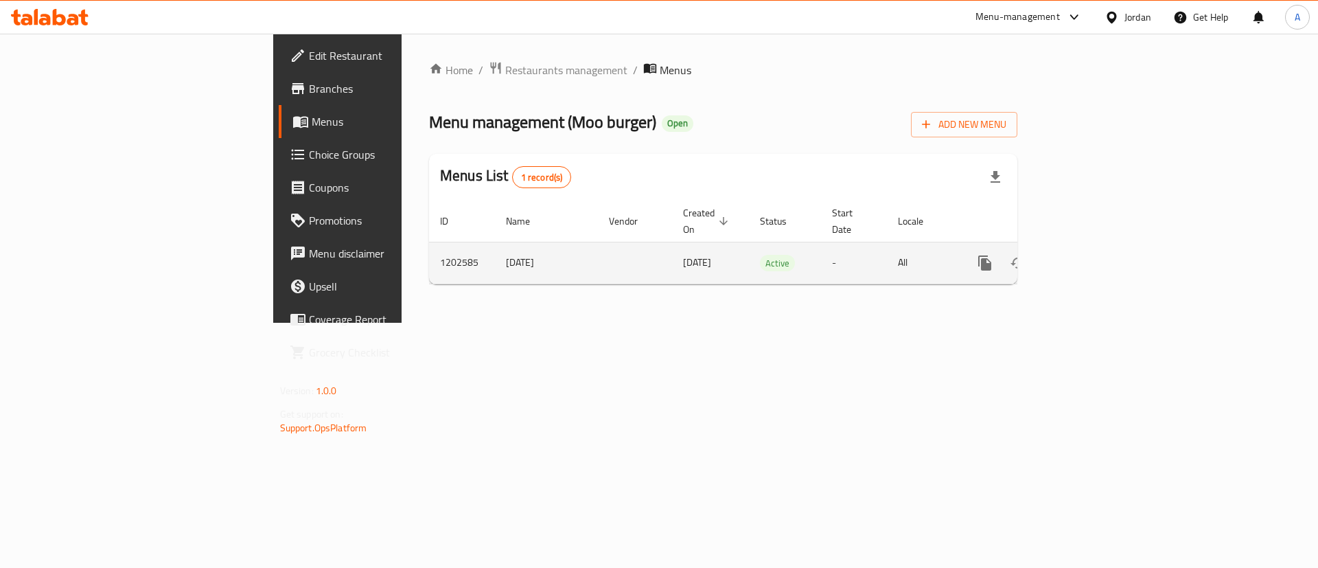
click at [1100, 253] on link "enhanced table" at bounding box center [1083, 262] width 33 height 33
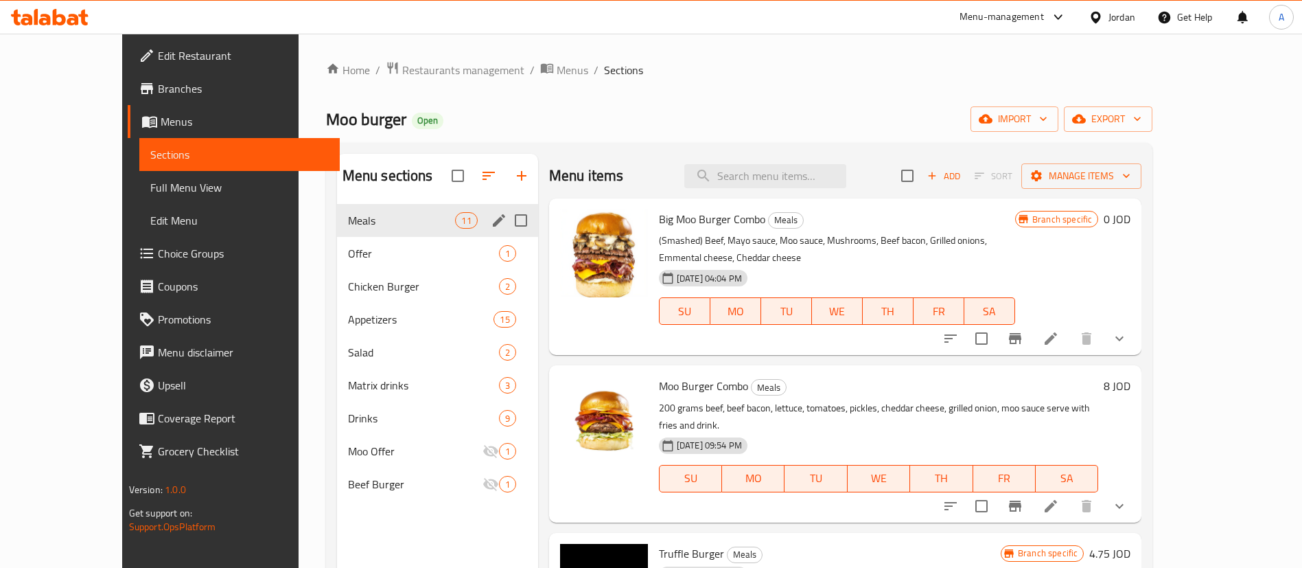
click at [426, 237] on div "Offer 1" at bounding box center [437, 253] width 201 height 33
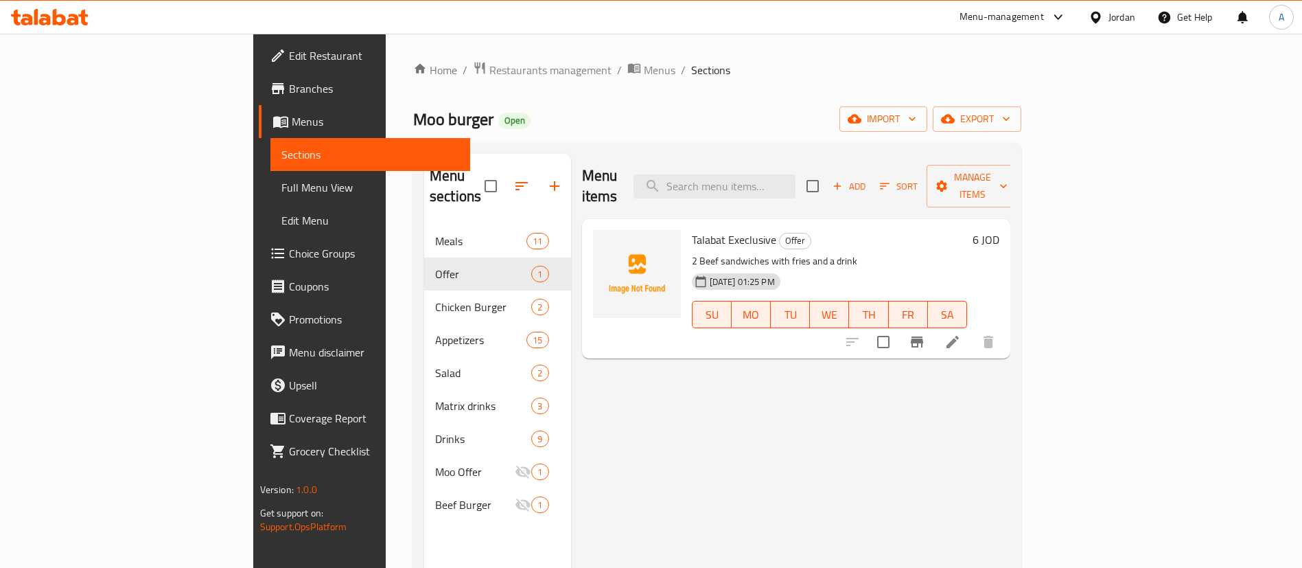
click at [972, 329] on li at bounding box center [953, 341] width 38 height 25
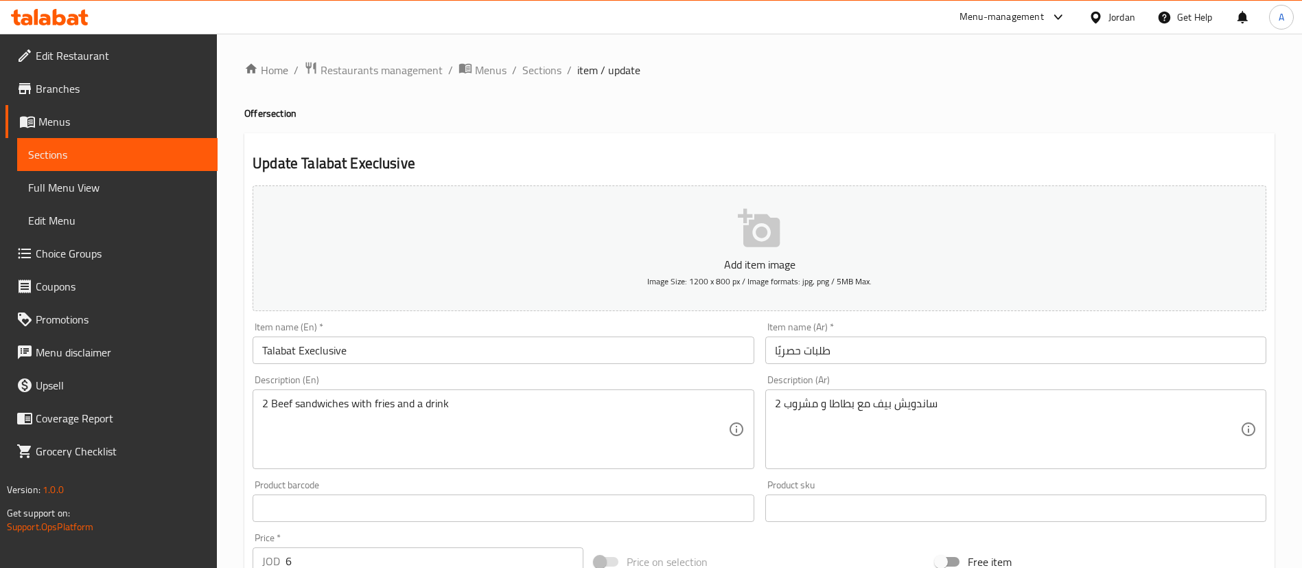
scroll to position [402, 0]
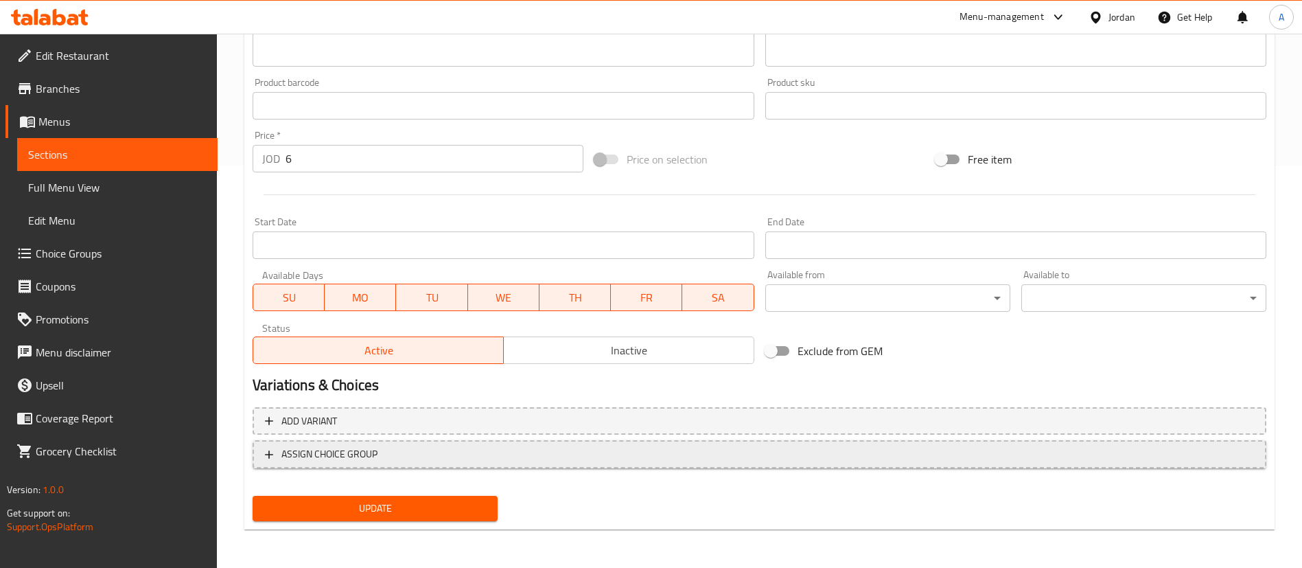
click at [536, 456] on span "ASSIGN CHOICE GROUP" at bounding box center [759, 453] width 989 height 17
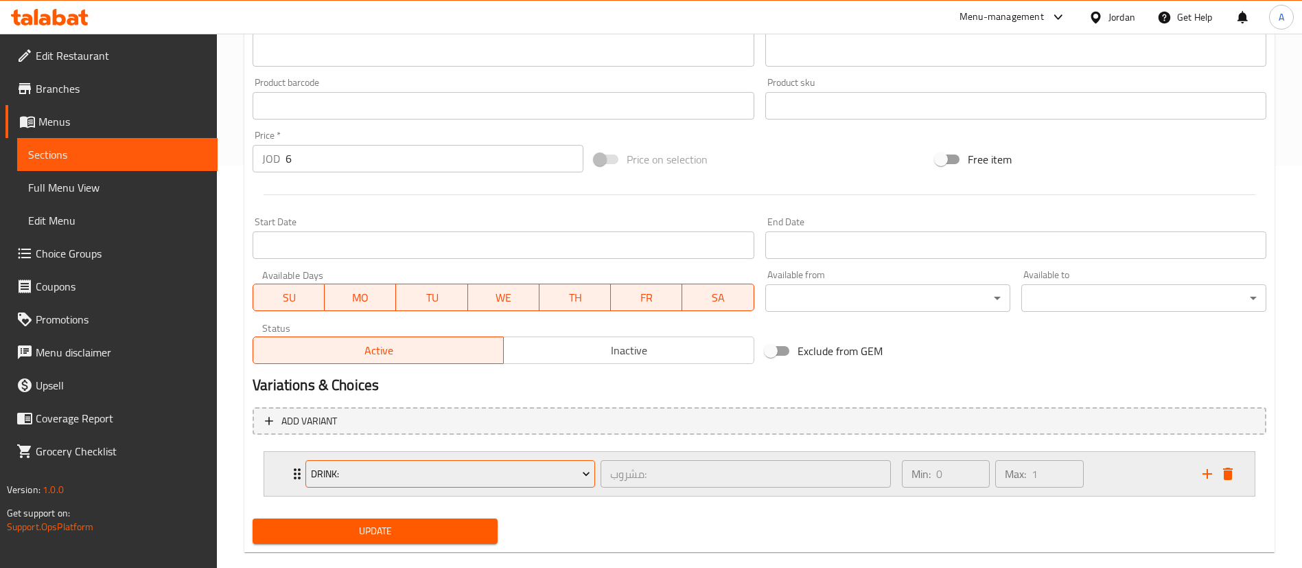
click at [404, 476] on span "Drink:" at bounding box center [450, 473] width 279 height 17
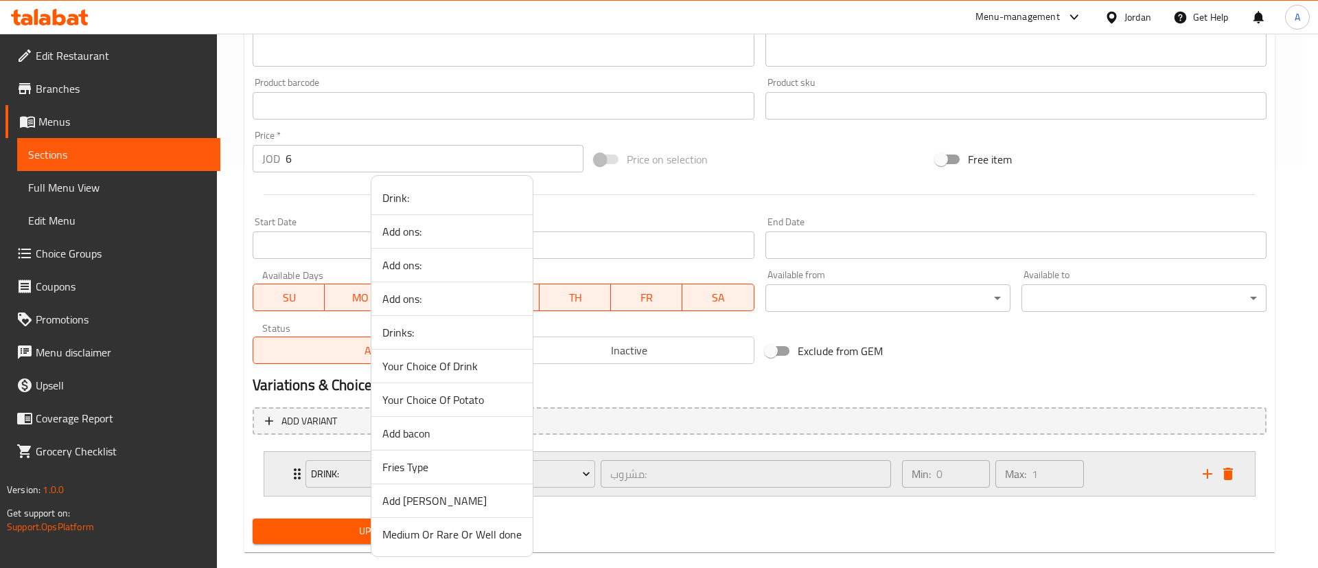
drag, startPoint x: 879, startPoint y: 489, endPoint x: 1014, endPoint y: 471, distance: 136.4
click at [971, 487] on div at bounding box center [659, 284] width 1318 height 568
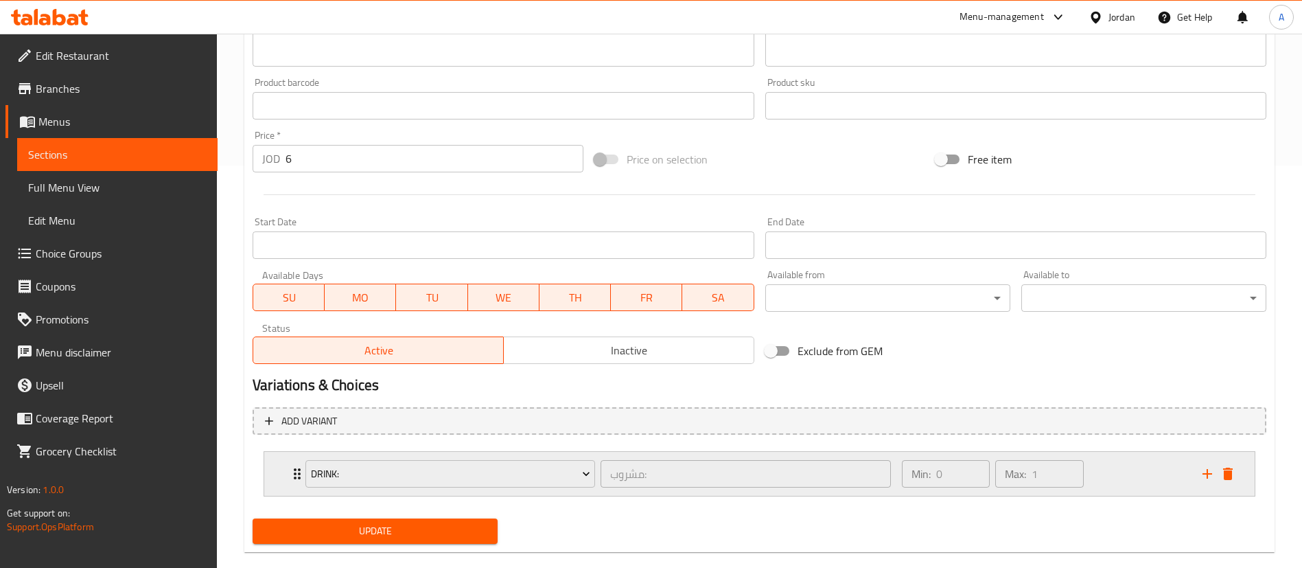
click at [1155, 456] on div "Min: 0 ​ Max: 1 ​" at bounding box center [1044, 474] width 301 height 44
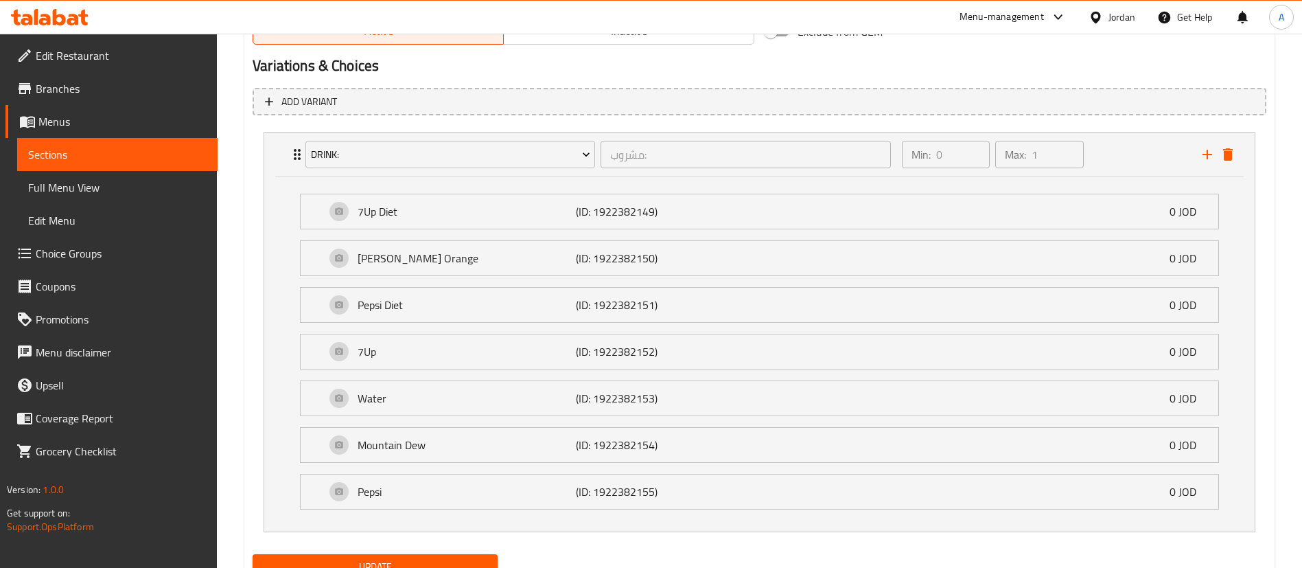
drag, startPoint x: 478, startPoint y: 529, endPoint x: 458, endPoint y: 555, distance: 32.8
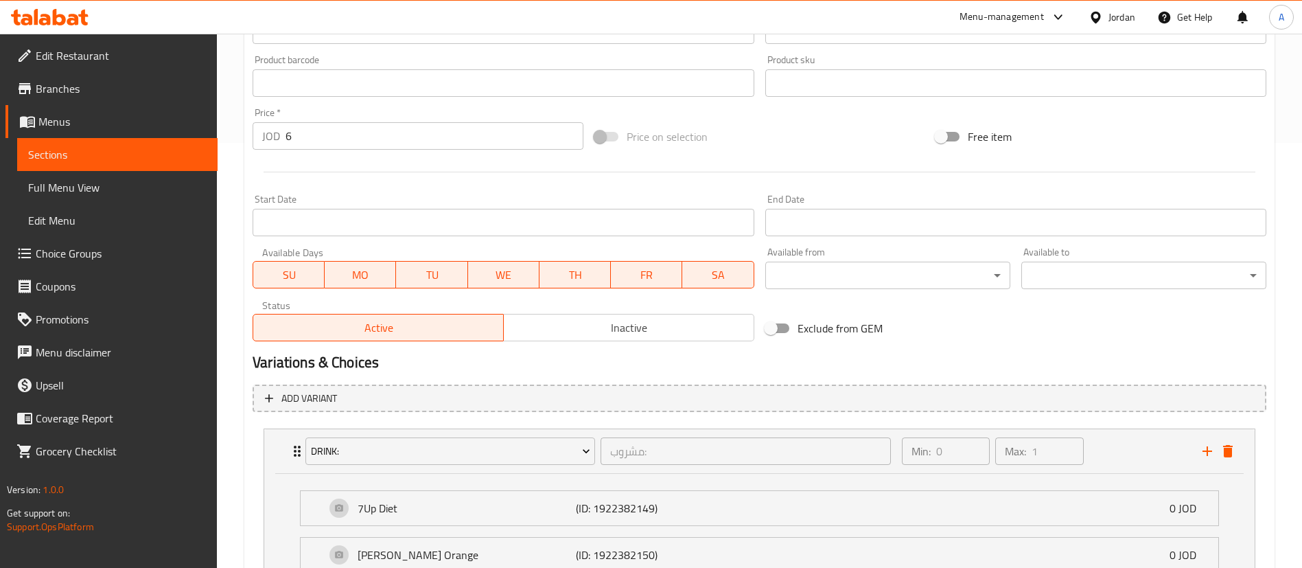
click at [458, 555] on div "Home / Restaurants management / Menus / Sections / item / update Offer section …" at bounding box center [759, 266] width 1085 height 1314
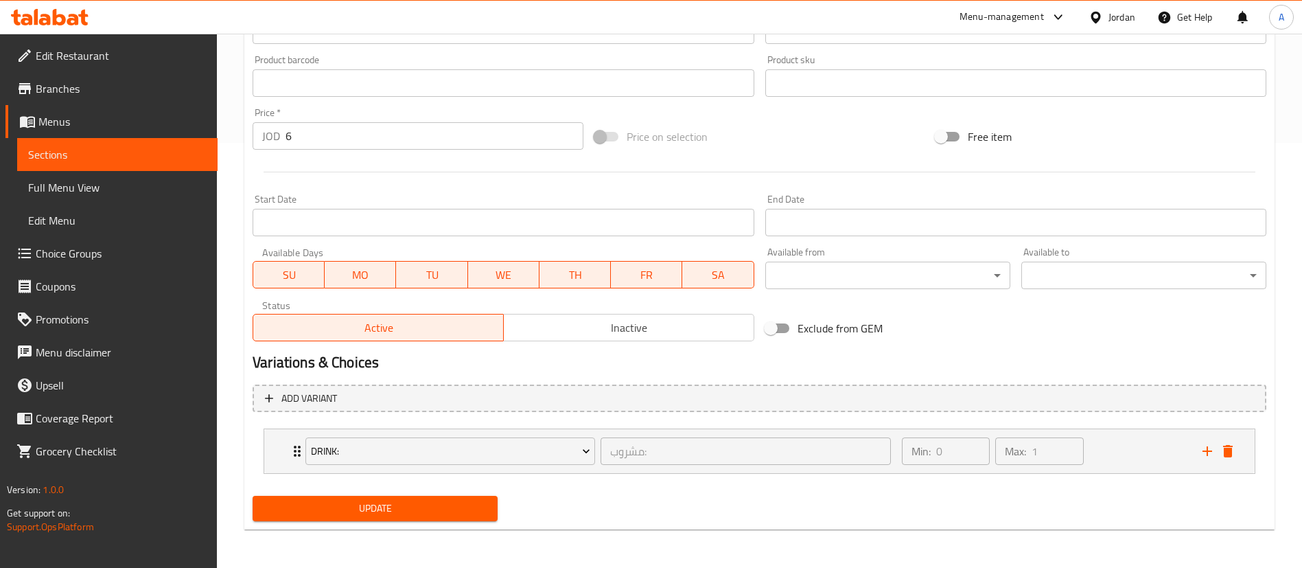
click at [467, 507] on span "Update" at bounding box center [375, 508] width 223 height 17
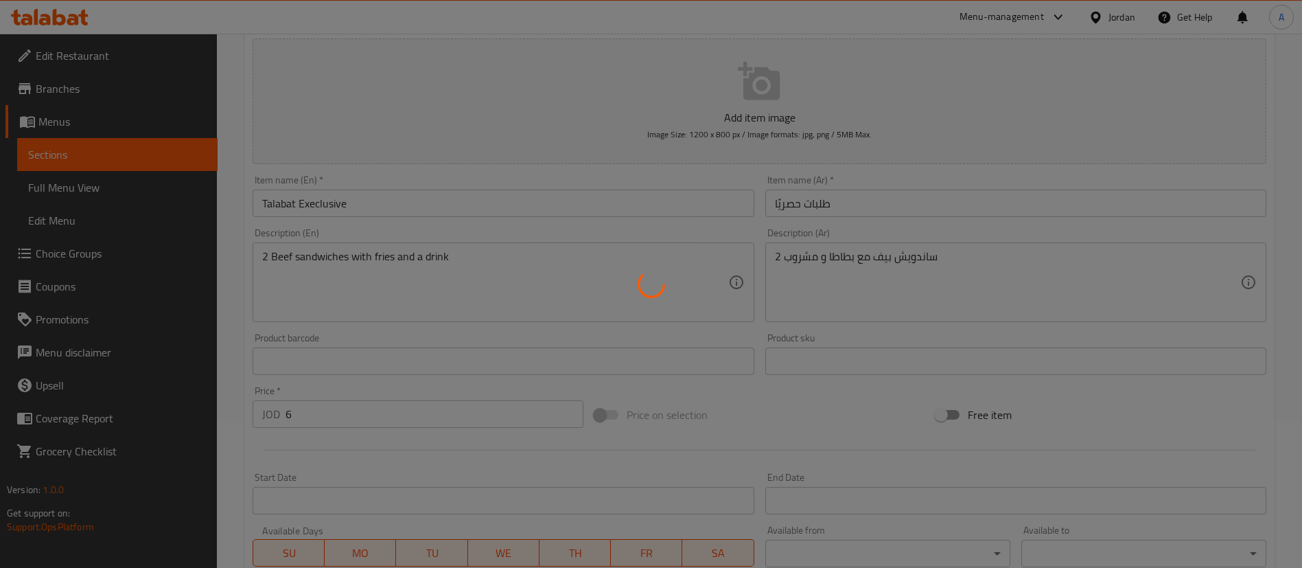
scroll to position [0, 0]
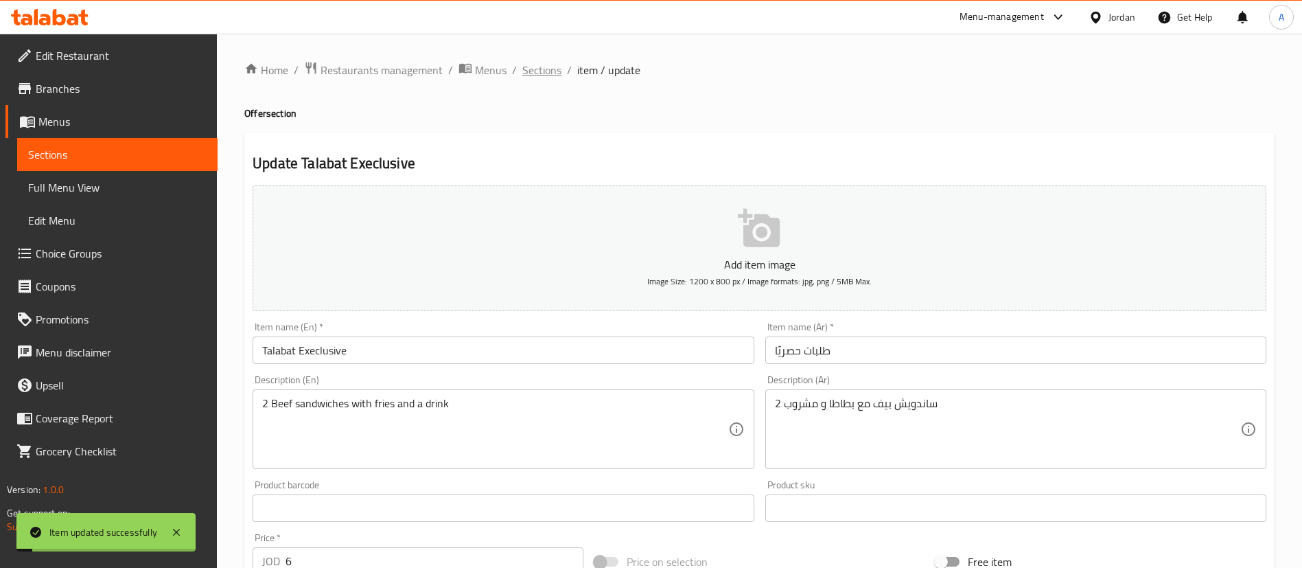
click at [548, 72] on span "Sections" at bounding box center [541, 70] width 39 height 16
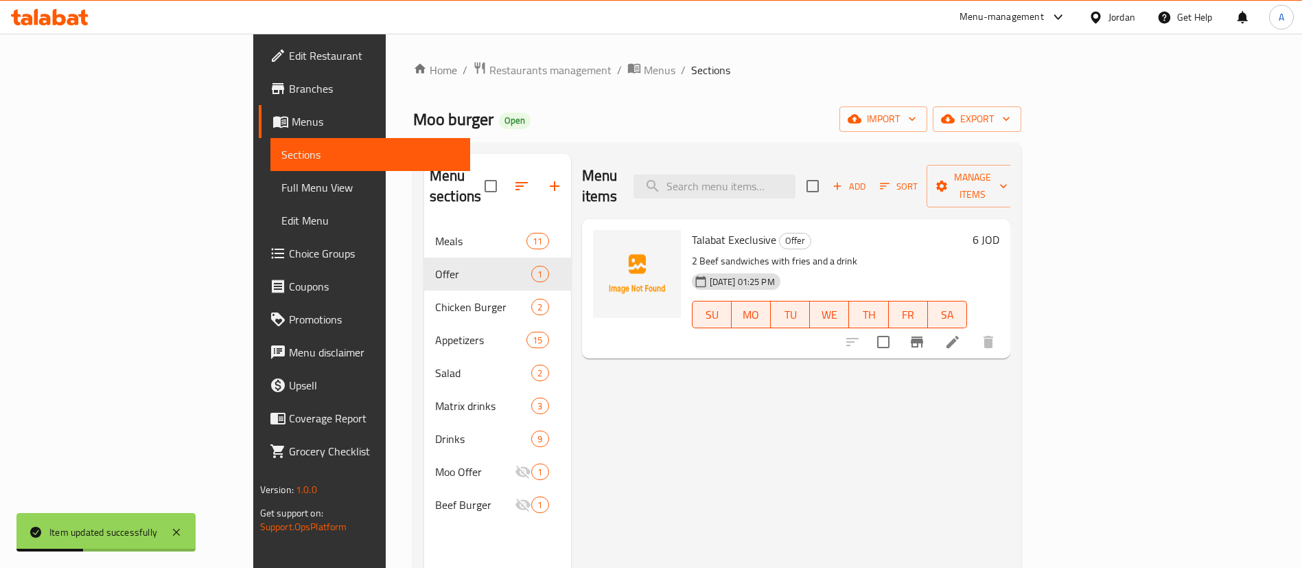
click at [10, 10] on div at bounding box center [50, 16] width 100 height 27
click at [34, 18] on icon at bounding box center [50, 17] width 78 height 16
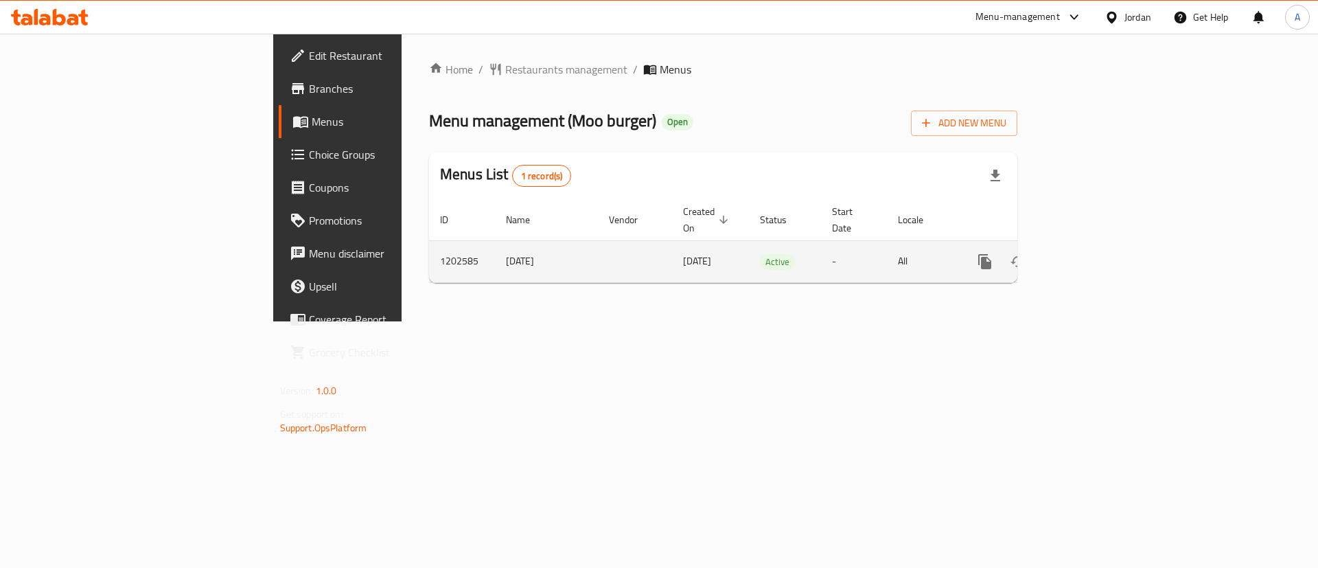
click at [1100, 248] on link "enhanced table" at bounding box center [1083, 261] width 33 height 33
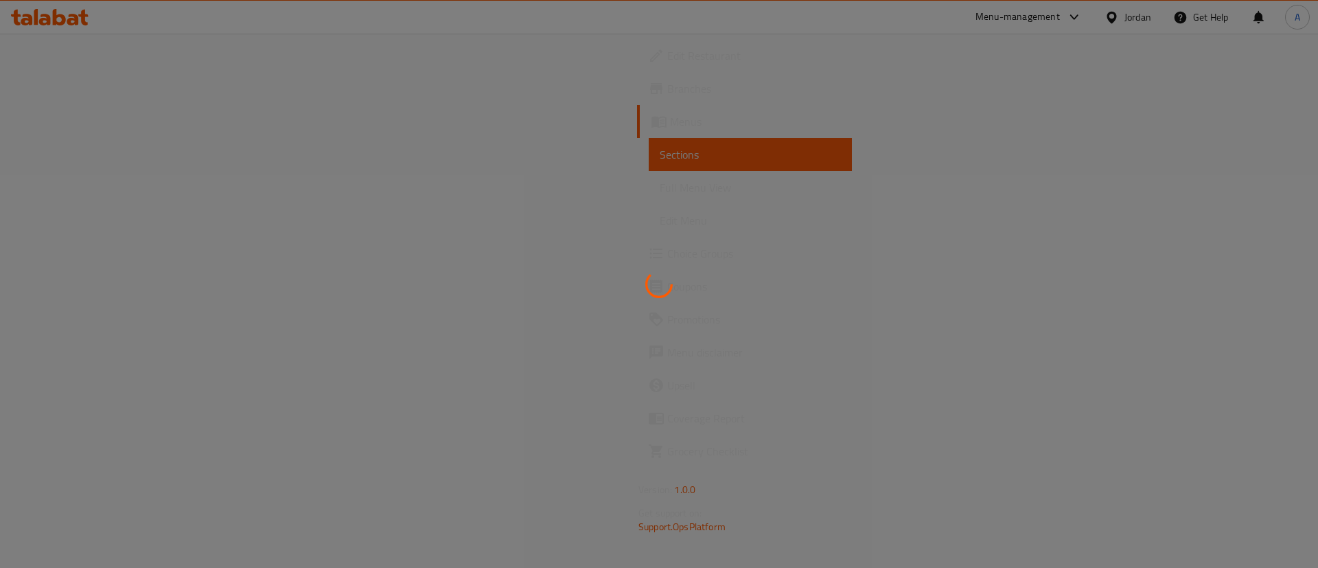
click at [77, 248] on div at bounding box center [659, 284] width 1318 height 568
click at [667, 262] on span "Choice Groups" at bounding box center [754, 253] width 174 height 16
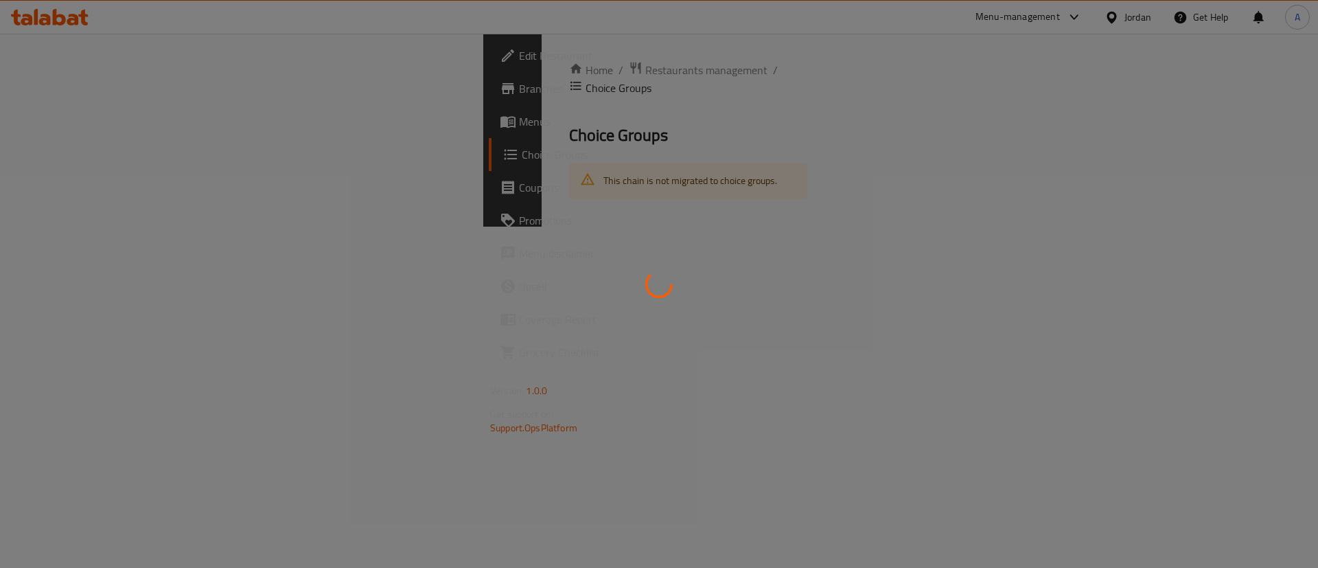
drag, startPoint x: 84, startPoint y: 259, endPoint x: 122, endPoint y: 246, distance: 40.6
click at [84, 258] on div at bounding box center [659, 284] width 1318 height 568
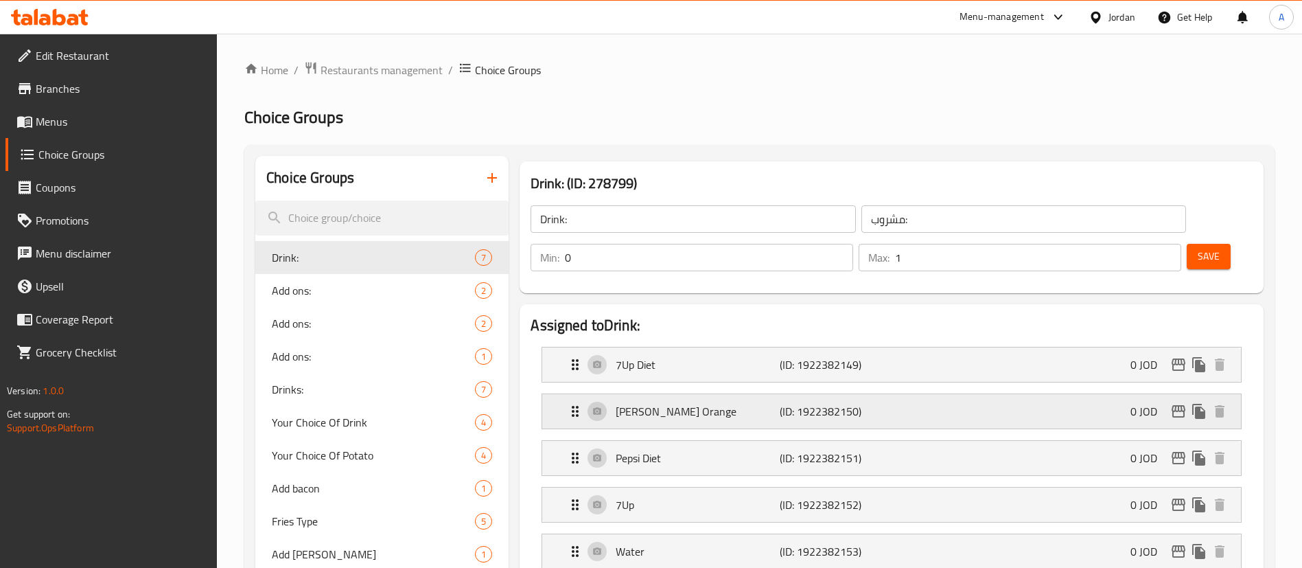
scroll to position [206, 0]
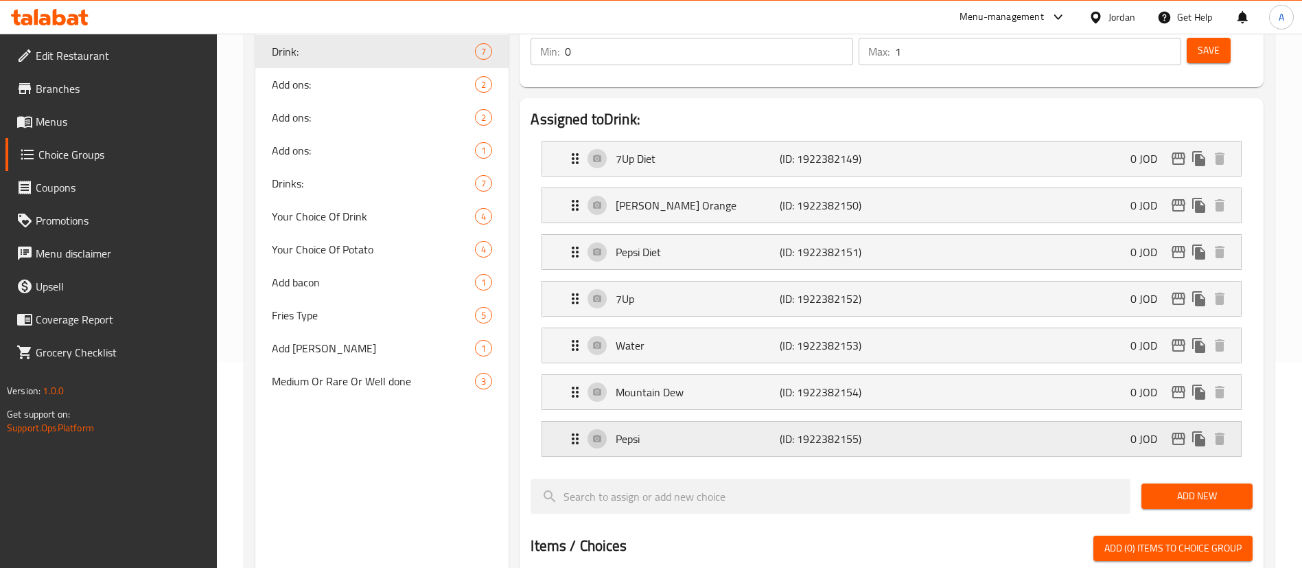
click at [666, 430] on p "Pepsi" at bounding box center [697, 438] width 163 height 16
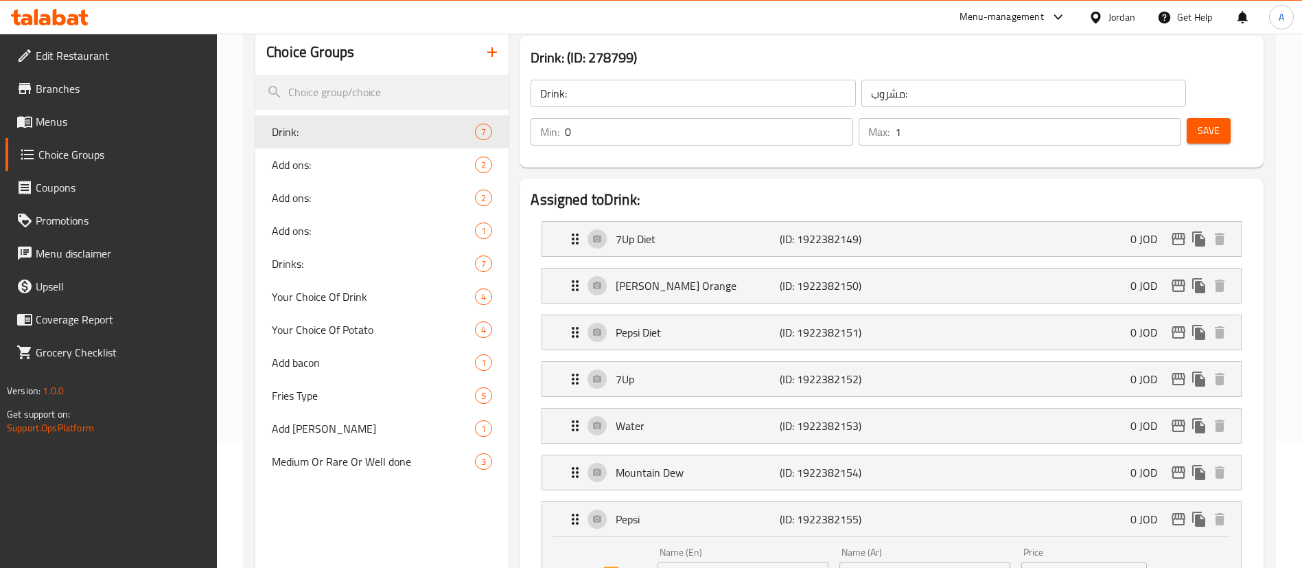
scroll to position [0, 0]
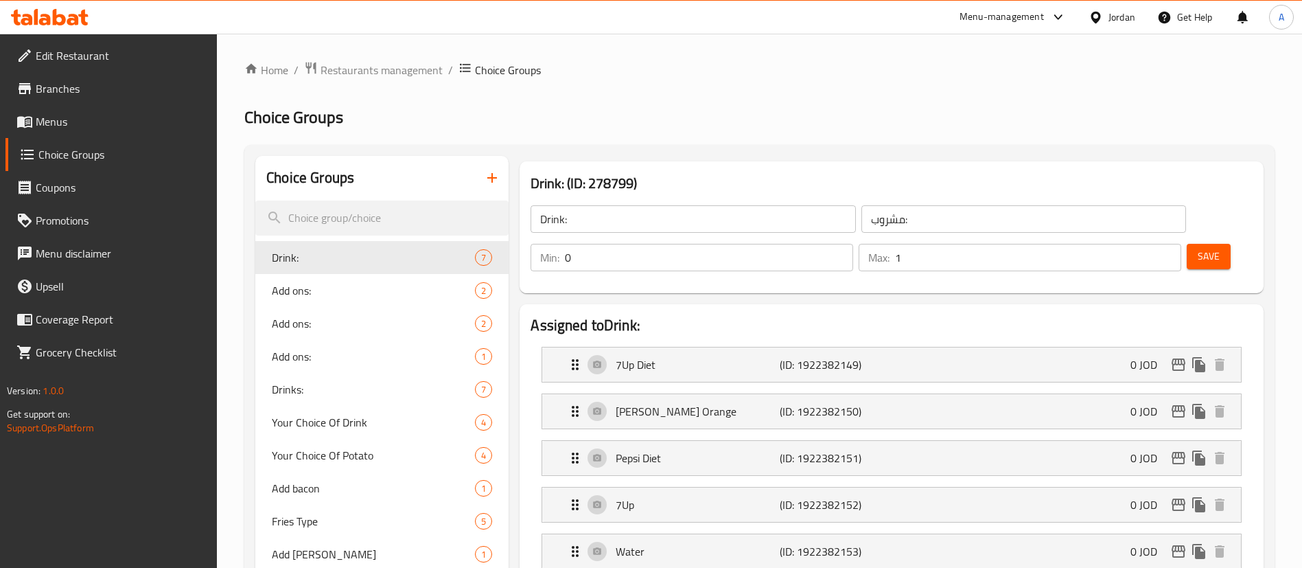
click at [493, 171] on icon "button" at bounding box center [492, 178] width 16 height 16
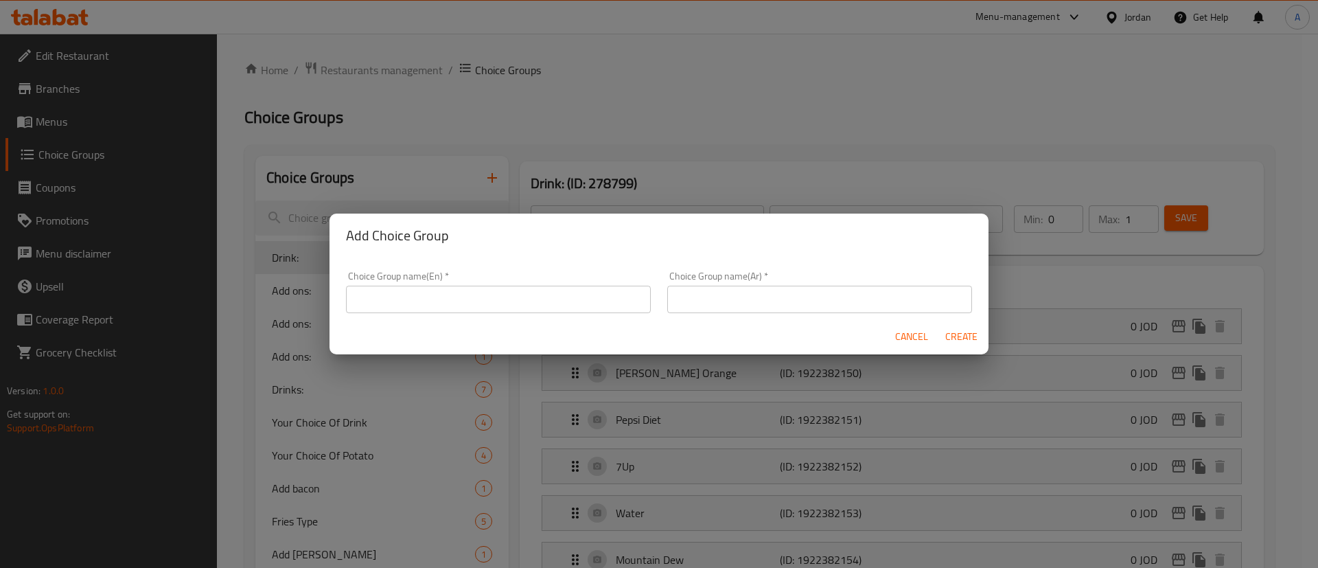
click at [500, 292] on input "text" at bounding box center [498, 299] width 305 height 27
type input "D"
type input "Your Choice Of Drink:-"
type input "اختيارك"
click at [939, 324] on button "Create" at bounding box center [961, 336] width 44 height 25
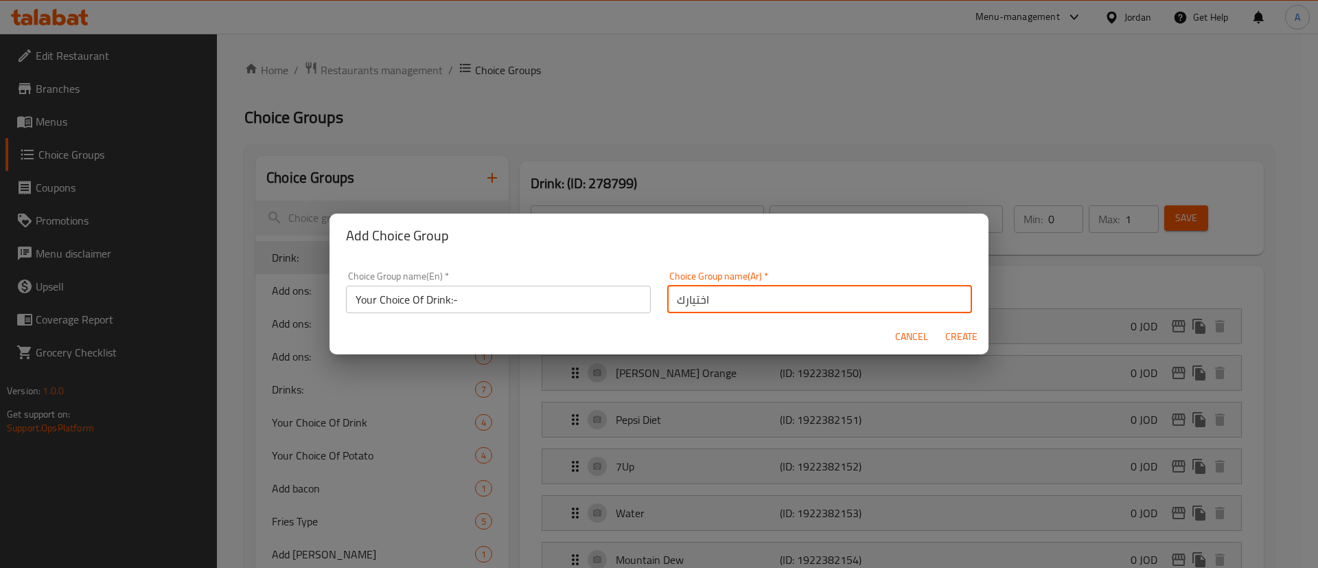
click at [476, 161] on button "button" at bounding box center [492, 177] width 33 height 33
type input "Your Choice Of Drink:-"
type input "اختيارك"
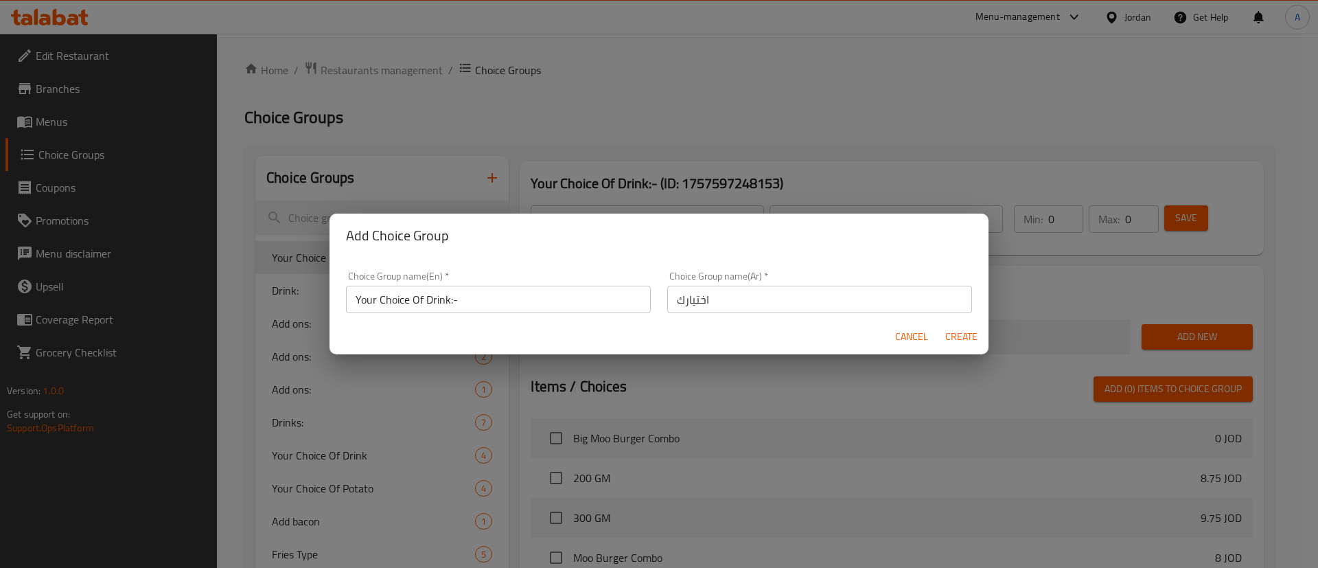
click at [971, 329] on span "Create" at bounding box center [960, 336] width 33 height 17
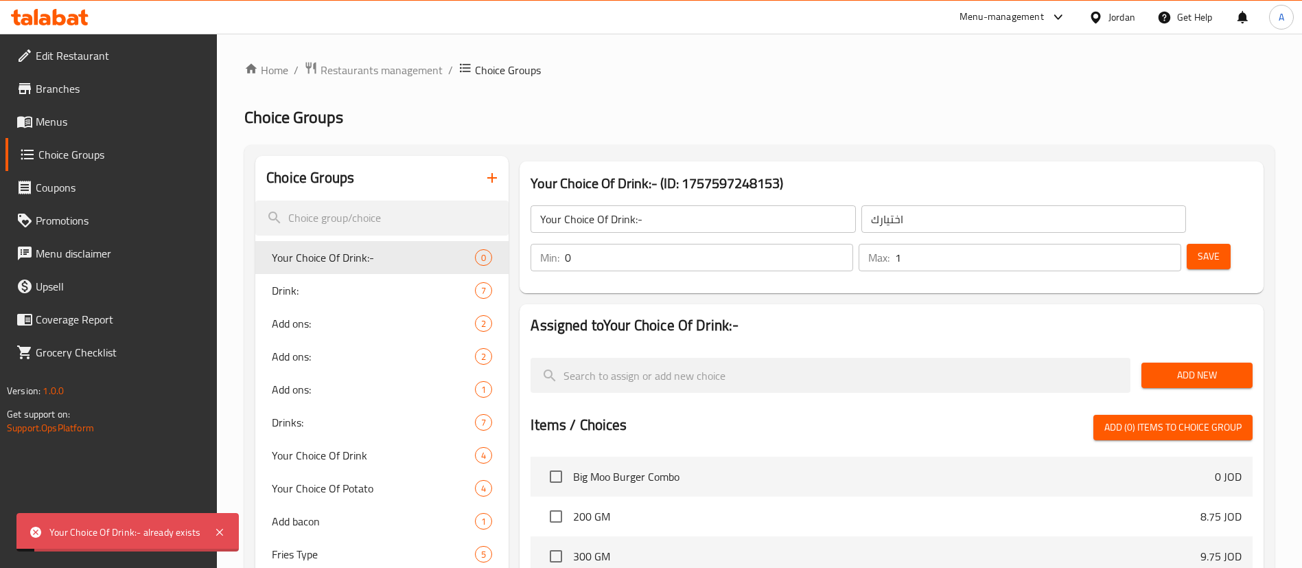
type input "1"
click at [1147, 244] on input "1" at bounding box center [1038, 257] width 286 height 27
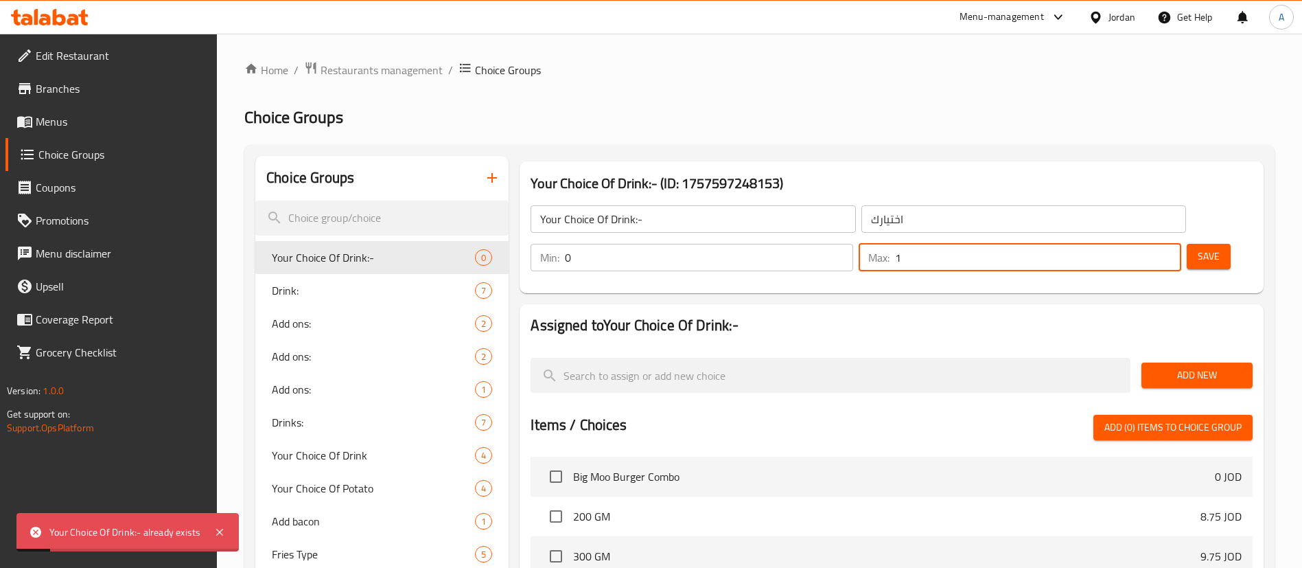
click at [1198, 248] on span "Save" at bounding box center [1209, 256] width 22 height 17
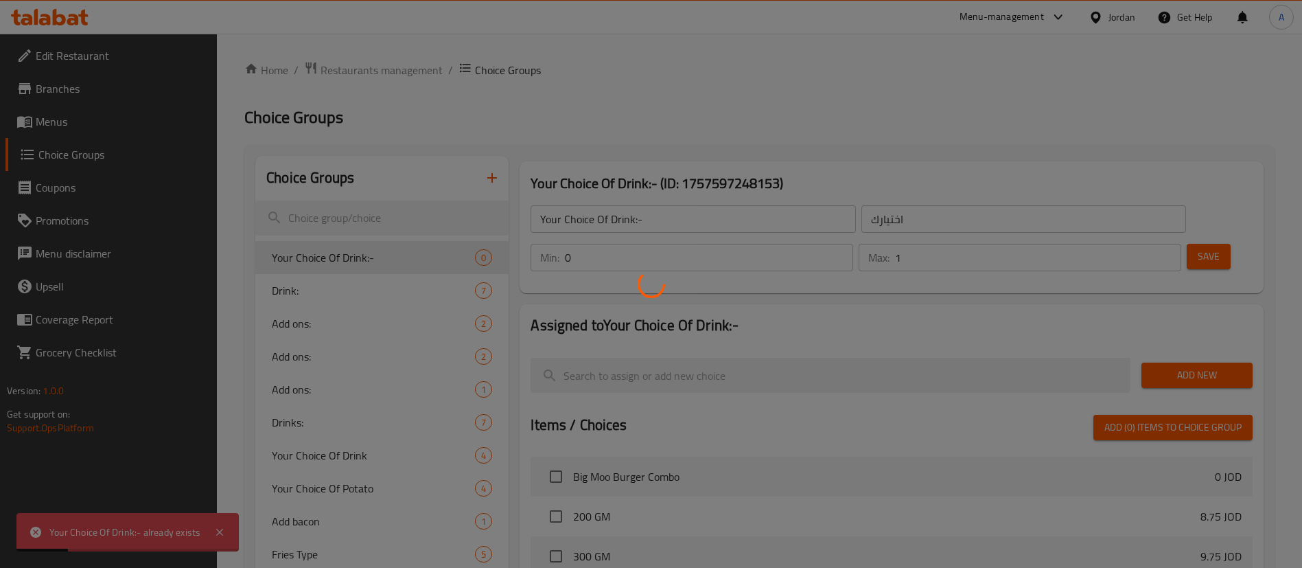
click at [1193, 338] on div at bounding box center [651, 284] width 1302 height 568
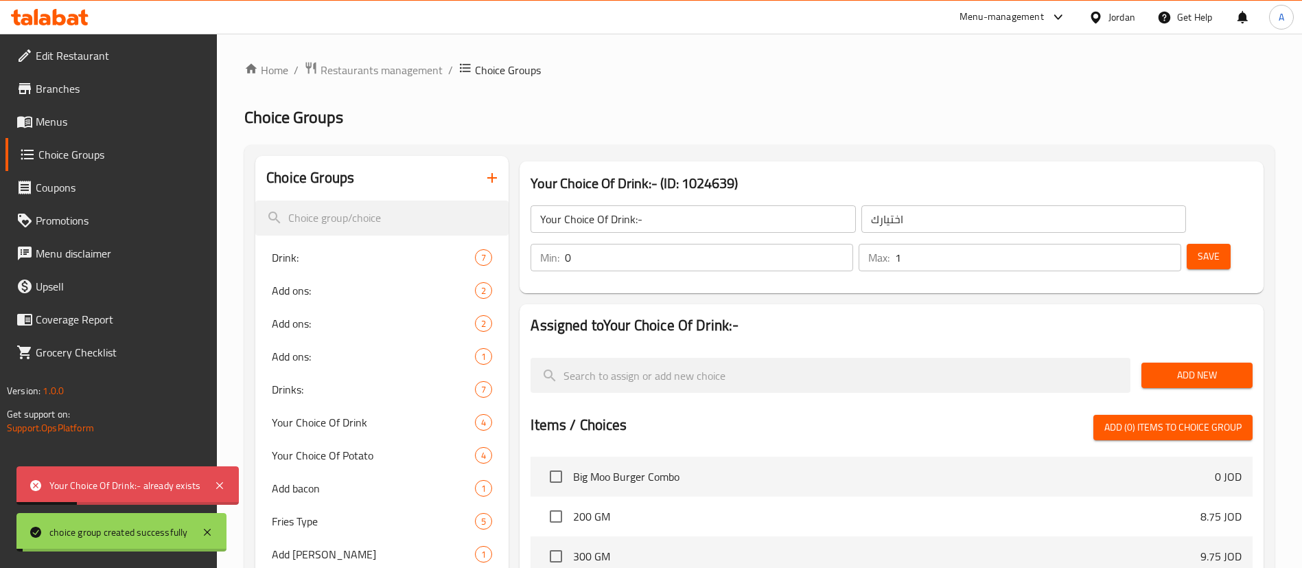
click at [1193, 336] on div "Home / Restaurants management / Choice Groups Choice Groups Choice Groups Drink…" at bounding box center [759, 488] width 1030 height 854
click at [1193, 367] on span "Add New" at bounding box center [1196, 375] width 89 height 17
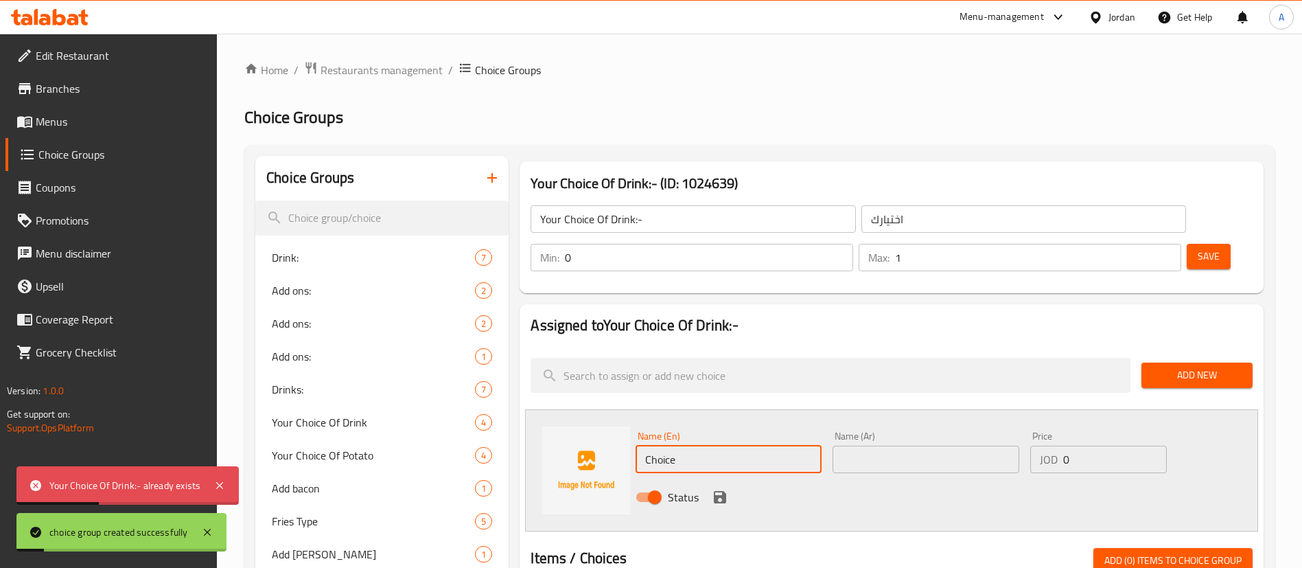
drag, startPoint x: 723, startPoint y: 419, endPoint x: 519, endPoint y: 391, distance: 205.8
click at [546, 409] on div "Name (En) Choice Name (En) Name (Ar) Name (Ar) Price JOD 0 Price Status" at bounding box center [891, 470] width 733 height 122
type input "Matrix Cola"
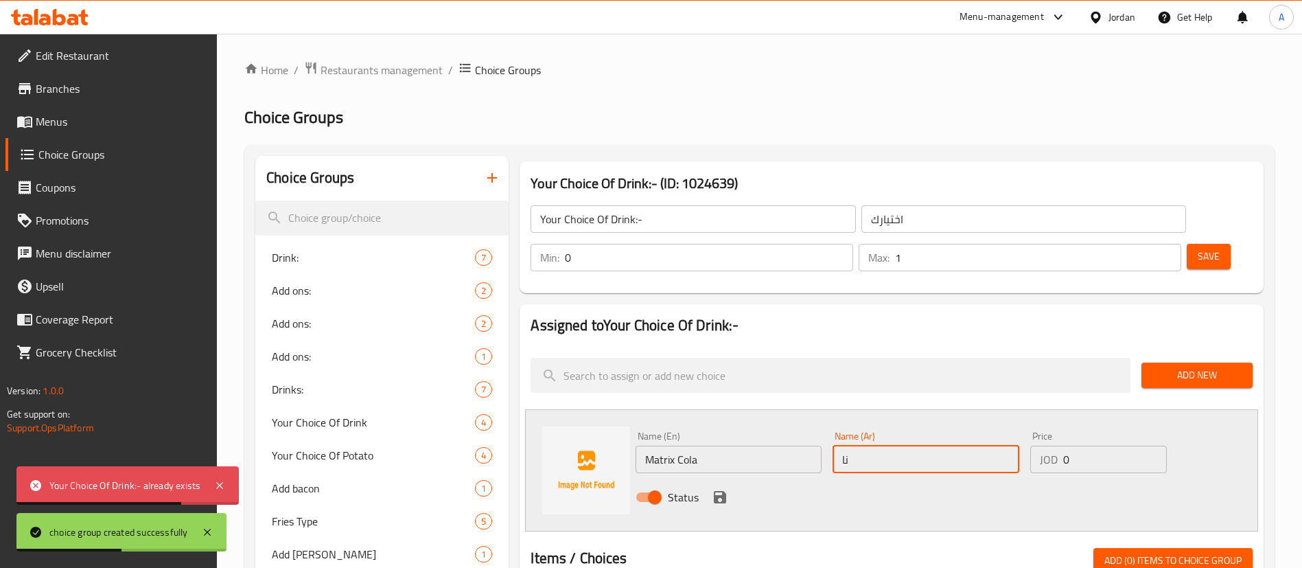
type input "ن"
type input "[PERSON_NAME]"
click at [712, 489] on icon "save" at bounding box center [720, 497] width 16 height 16
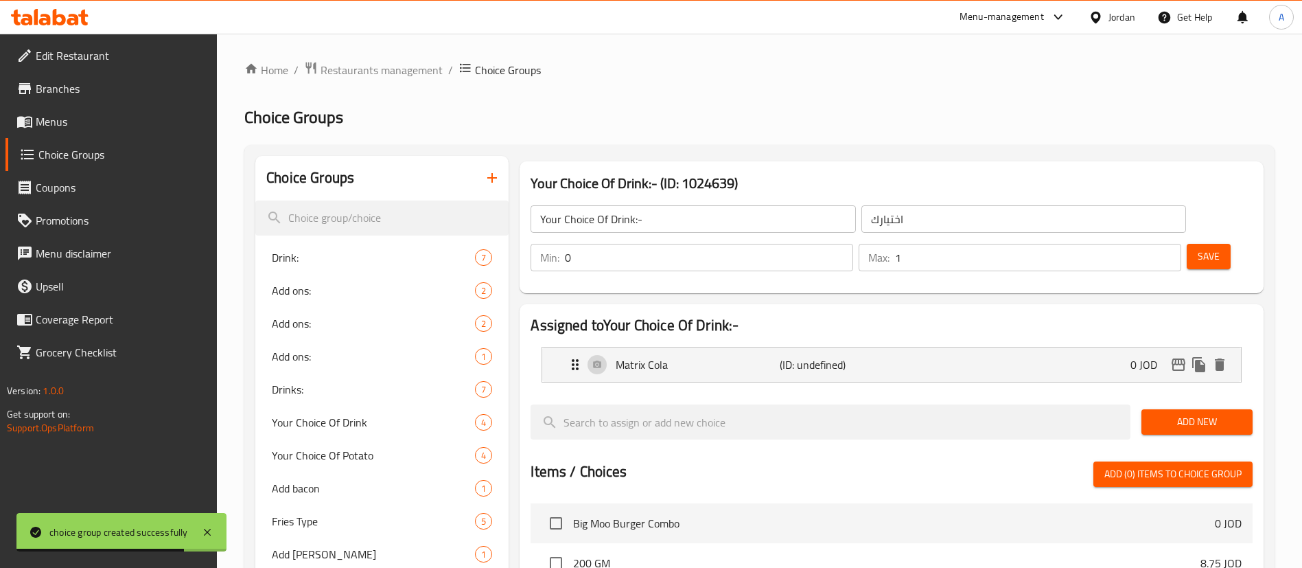
click at [1141, 399] on div "Add New" at bounding box center [1197, 422] width 122 height 46
click at [1152, 409] on button "Add New" at bounding box center [1196, 421] width 111 height 25
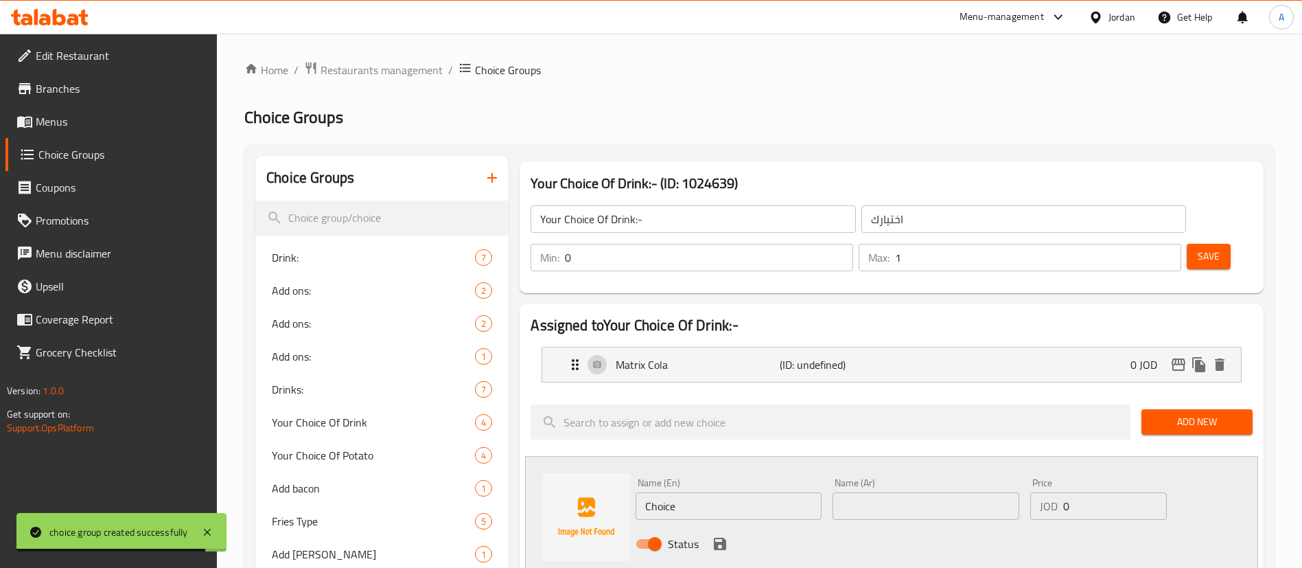
drag, startPoint x: 550, startPoint y: 459, endPoint x: 533, endPoint y: 449, distance: 19.1
click at [542, 456] on div "Name (En) Choice Name (En) Name (Ar) Name (Ar) Price JOD 0 Price Status" at bounding box center [891, 517] width 733 height 122
type input "ة"
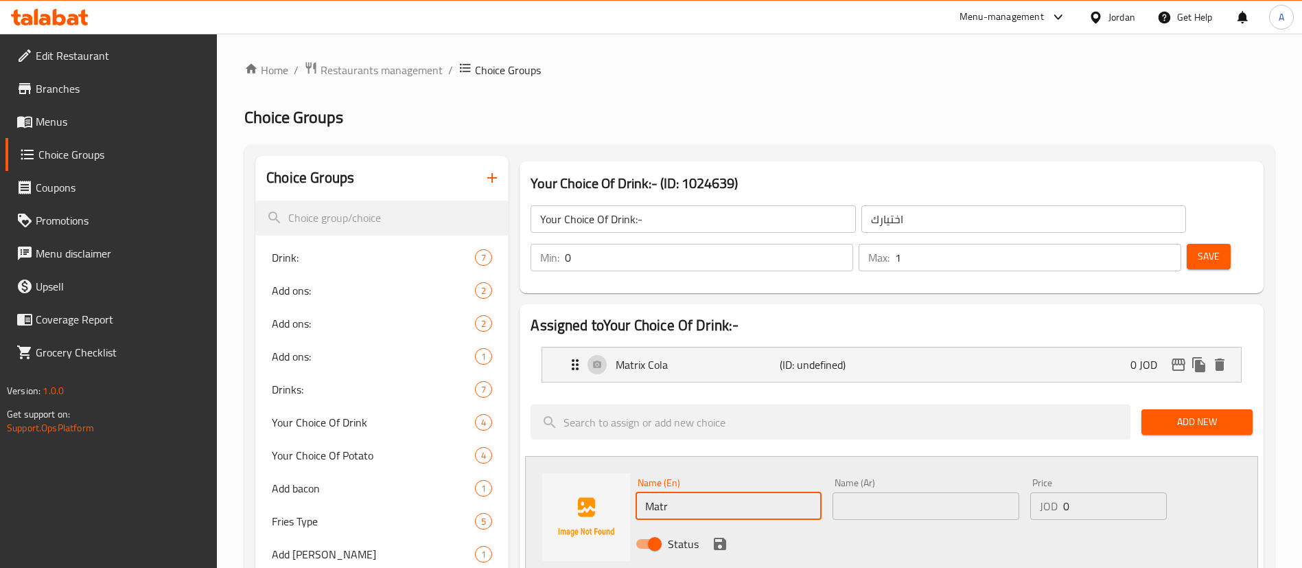
type input "Matrix Up"
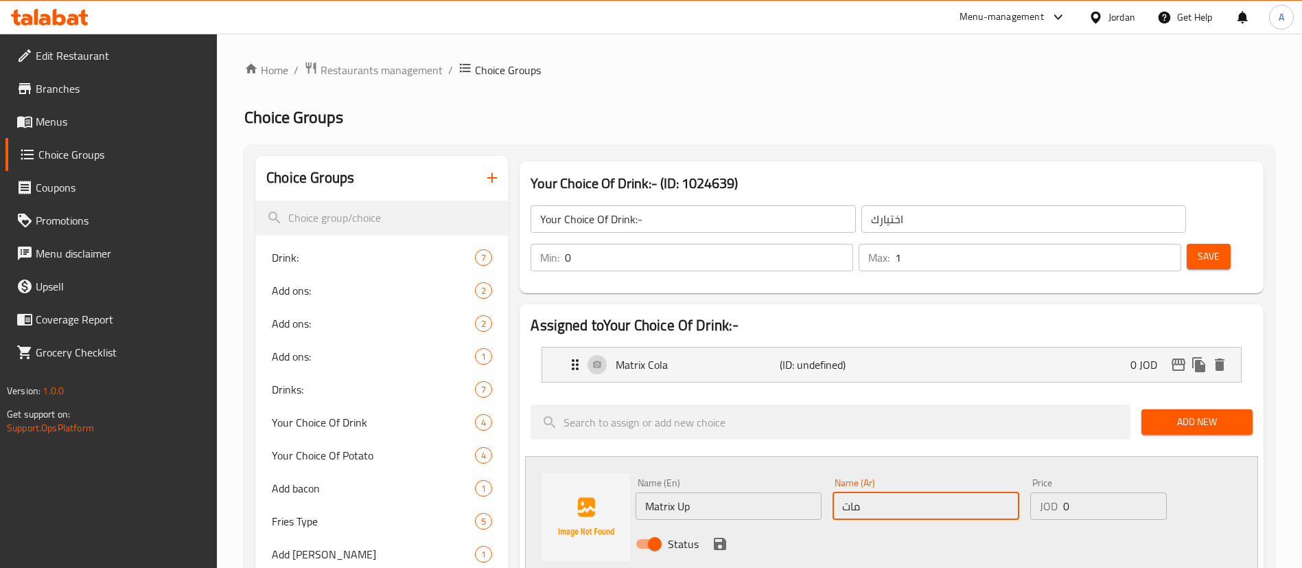
type input "ماتركس اب"
click at [721, 537] on icon "save" at bounding box center [720, 543] width 12 height 12
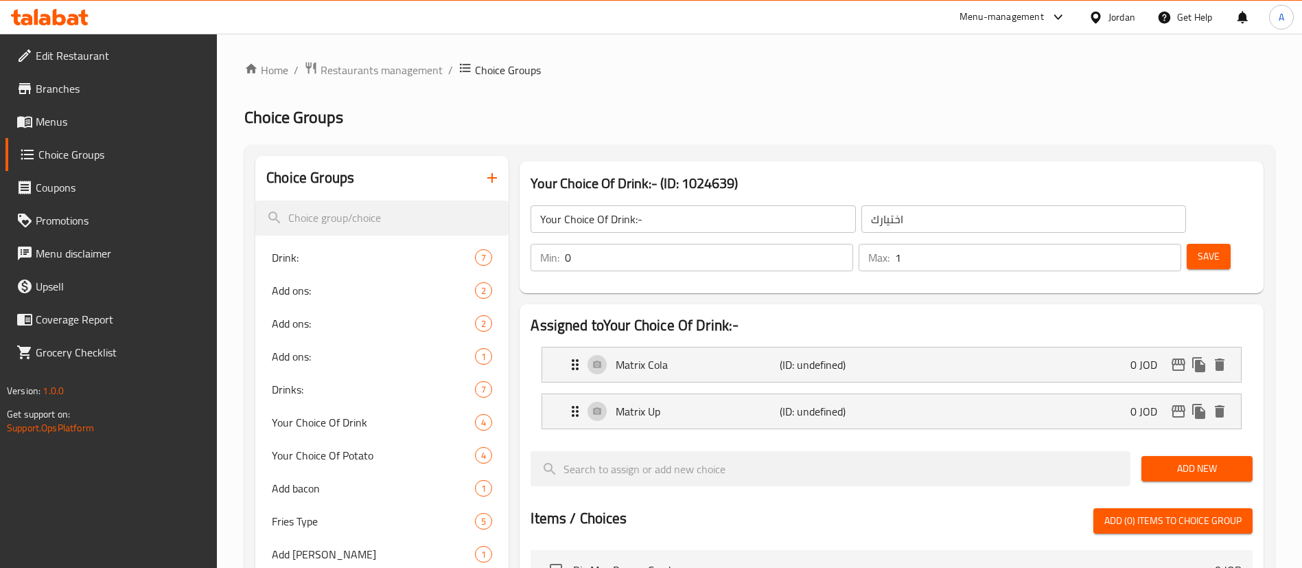
click at [1181, 460] on span "Add New" at bounding box center [1196, 468] width 89 height 17
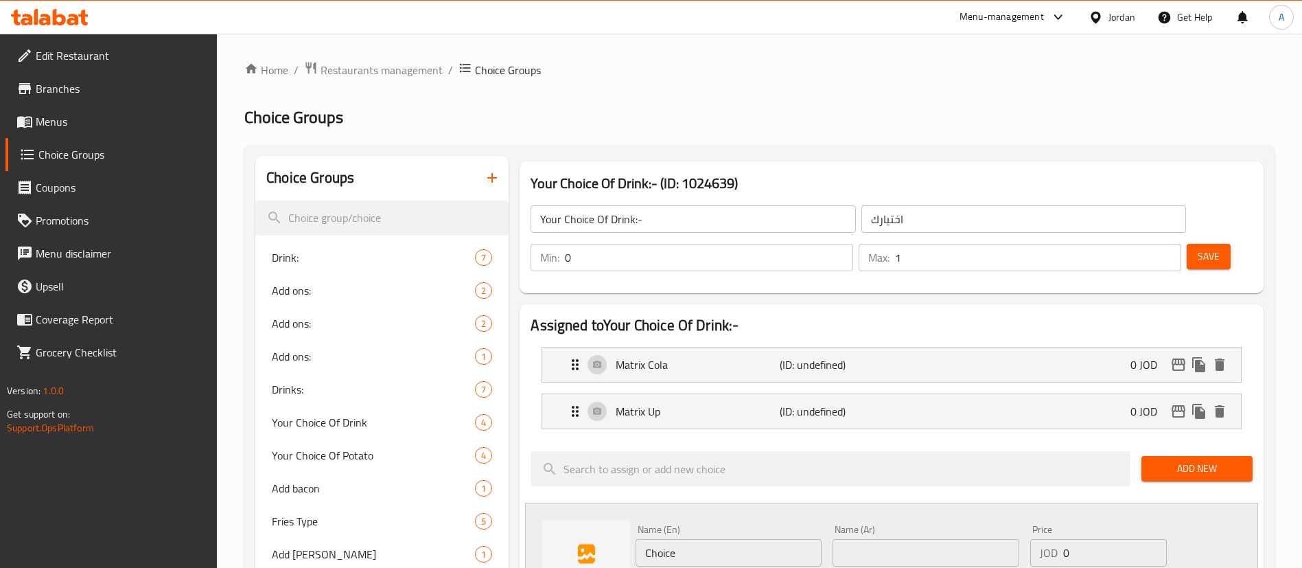
drag, startPoint x: 585, startPoint y: 518, endPoint x: 453, endPoint y: 500, distance: 132.9
type input "ة"
type input "Matrix Cola Zero"
click at [896, 539] on input "text" at bounding box center [926, 552] width 186 height 27
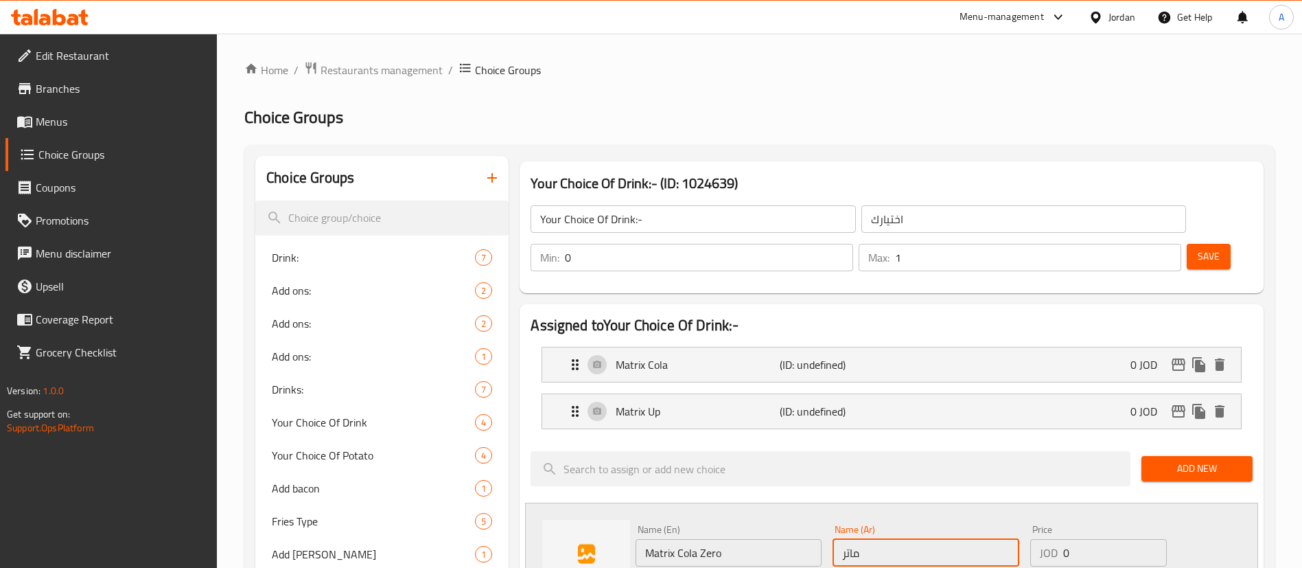
type input "ماتركس [PERSON_NAME]"
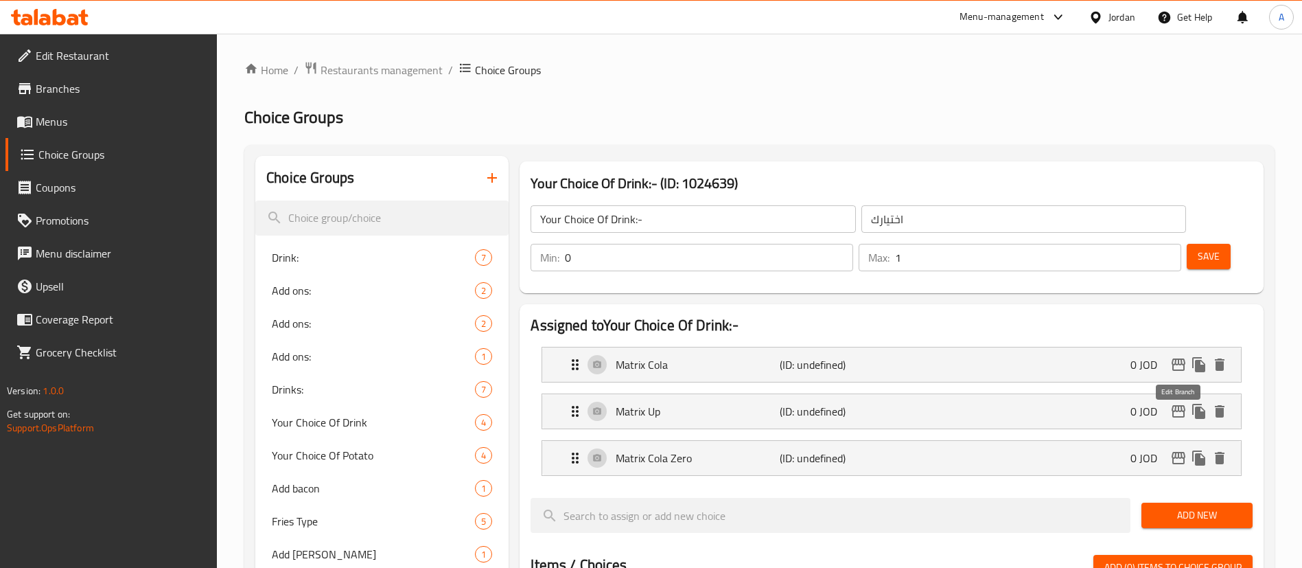
click at [1186, 492] on div "Add New" at bounding box center [1197, 515] width 122 height 46
click at [1183, 507] on span "Add New" at bounding box center [1196, 515] width 89 height 17
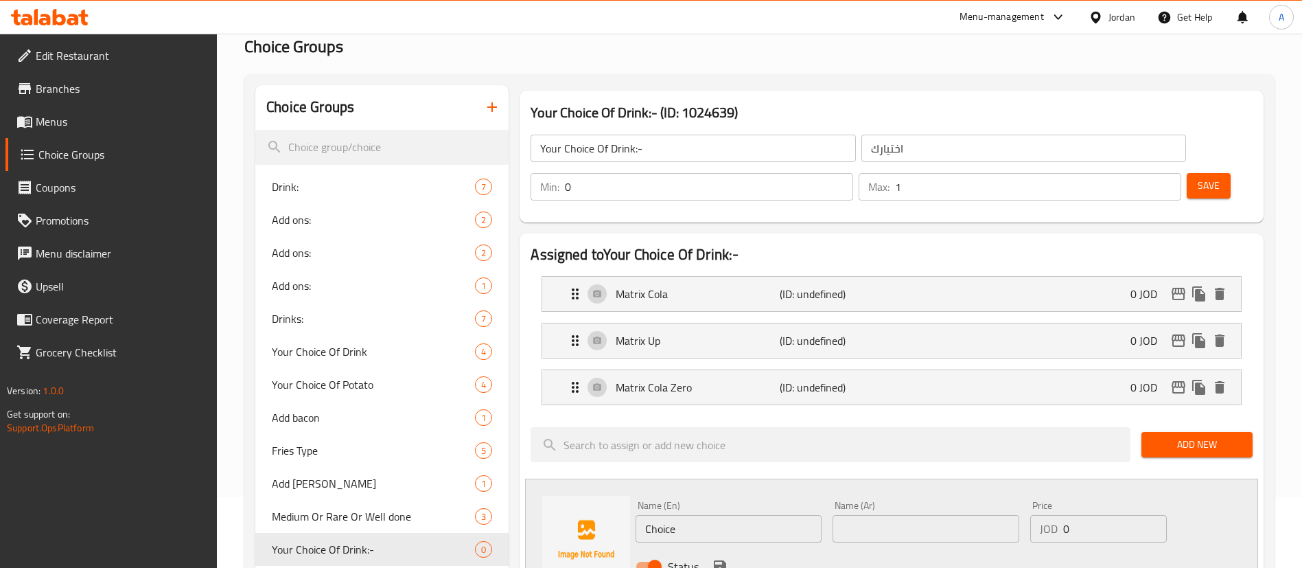
scroll to position [103, 0]
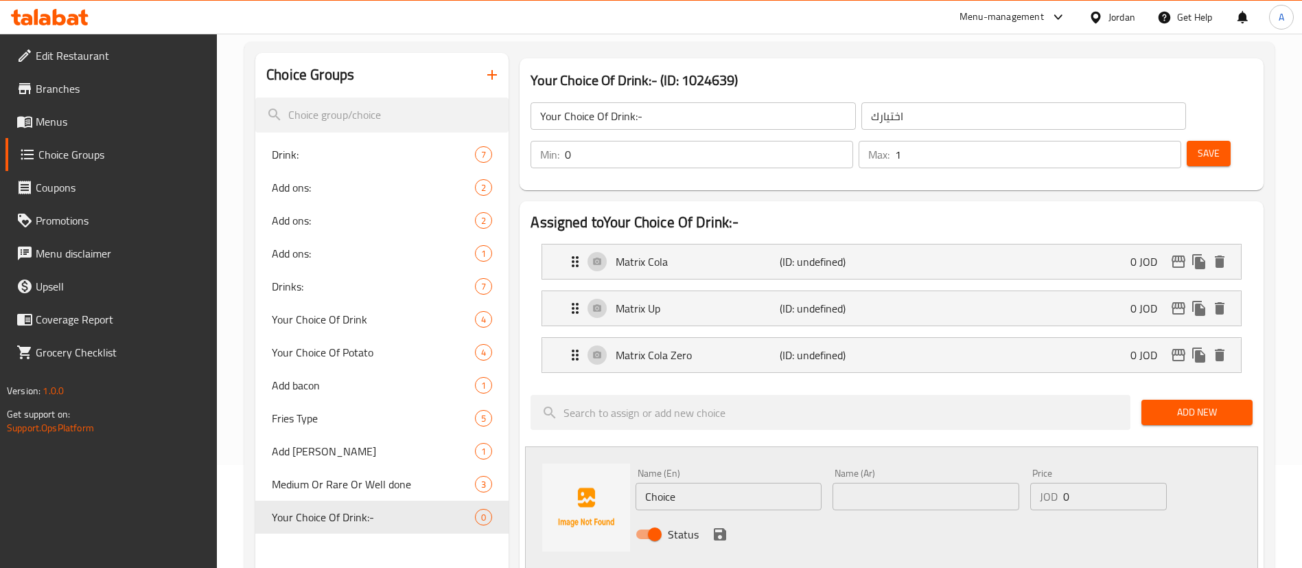
drag, startPoint x: 737, startPoint y: 459, endPoint x: 588, endPoint y: 454, distance: 148.3
click at [603, 458] on div "Name (En) Choice Name (En) Name (Ar) Name (Ar) Price JOD 0 Price Status" at bounding box center [891, 507] width 733 height 122
type input "Matrix Up Zero"
type input "ماتركس اب زيرو"
click at [710, 524] on button "save" at bounding box center [720, 534] width 21 height 21
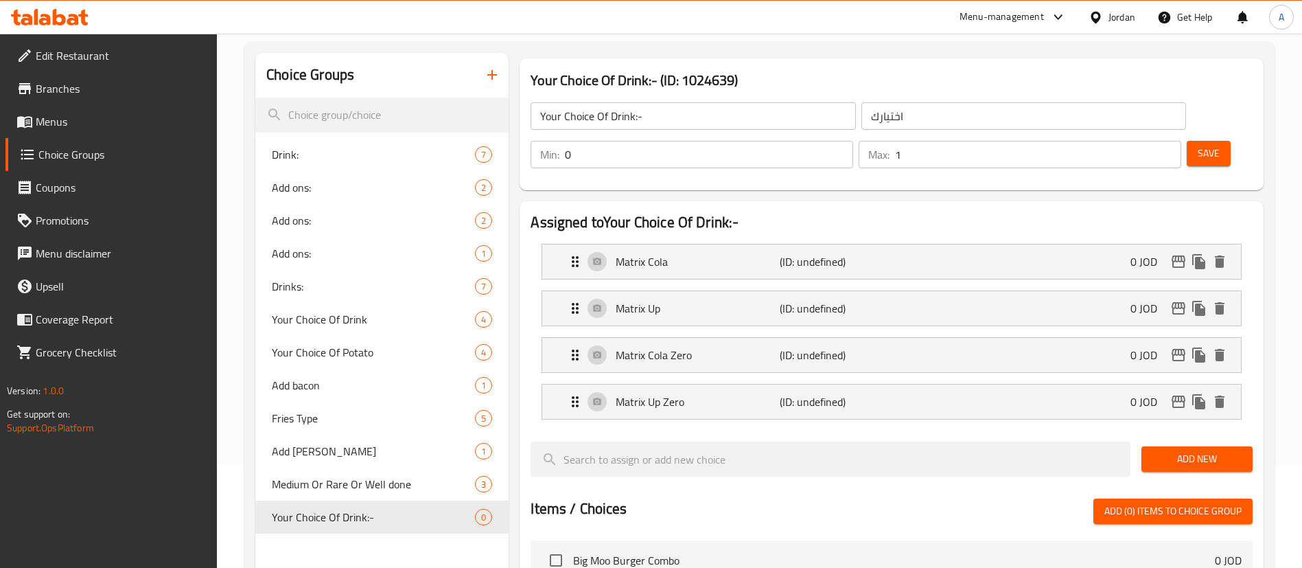
drag, startPoint x: 1184, startPoint y: 119, endPoint x: 1175, endPoint y: 115, distance: 9.8
click at [1198, 145] on span "Save" at bounding box center [1209, 153] width 22 height 17
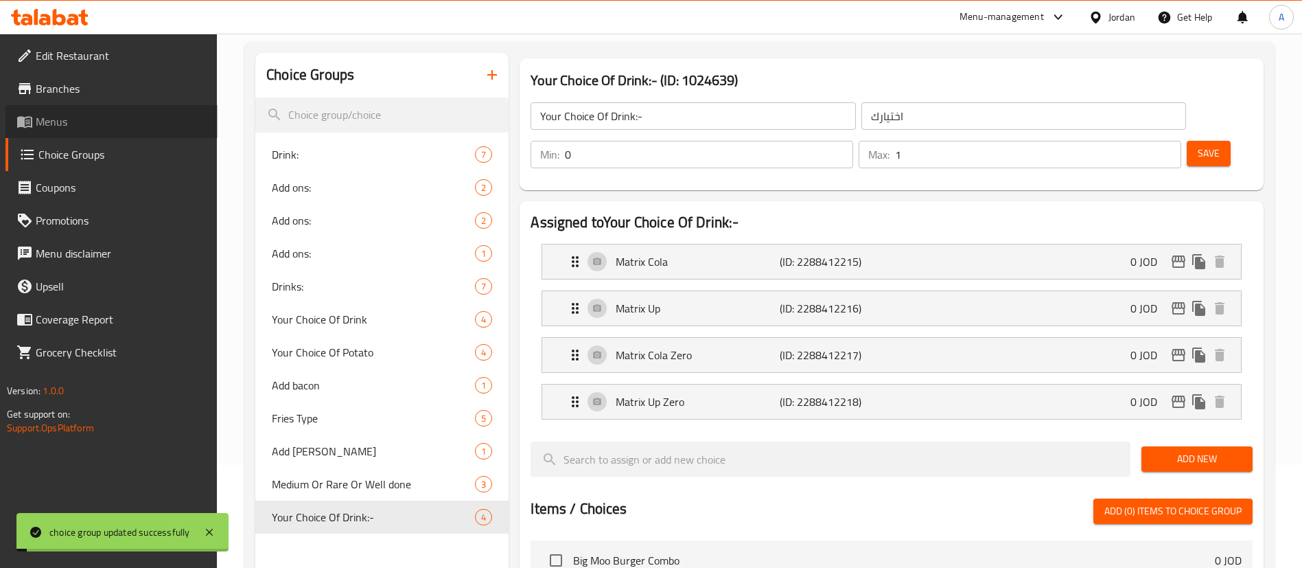
click at [111, 119] on span "Menus" at bounding box center [121, 121] width 171 height 16
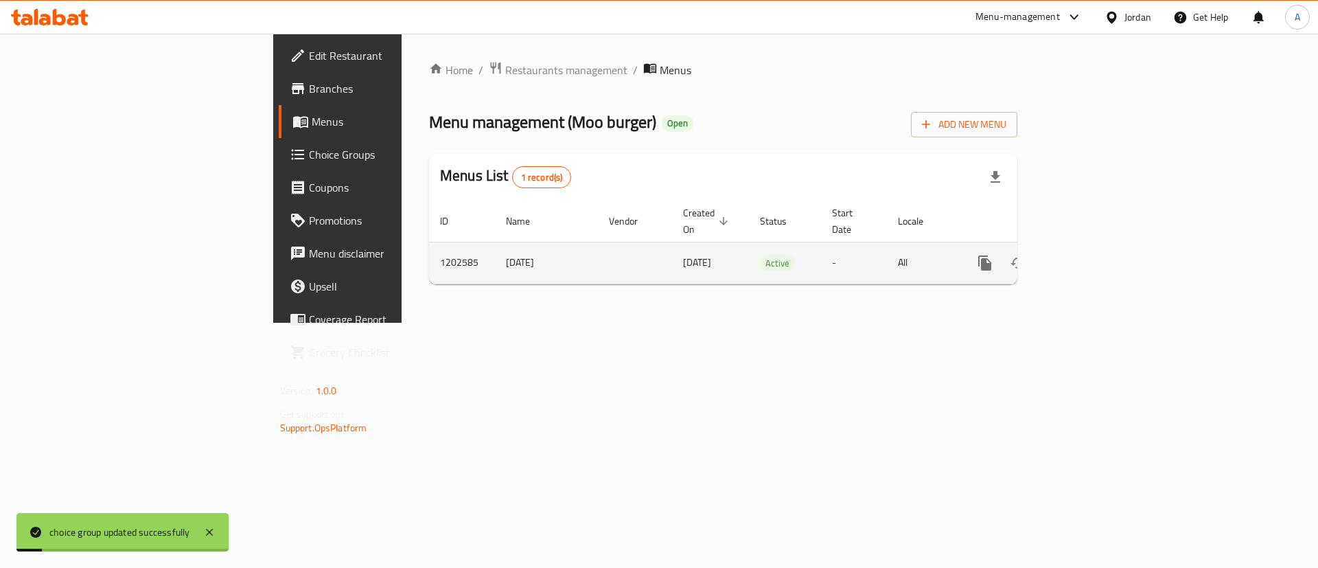
drag, startPoint x: 1279, startPoint y: 245, endPoint x: 1266, endPoint y: 249, distance: 13.0
click at [1111, 247] on td "enhanced table" at bounding box center [1035, 263] width 154 height 42
click at [1092, 255] on icon "enhanced table" at bounding box center [1084, 263] width 16 height 16
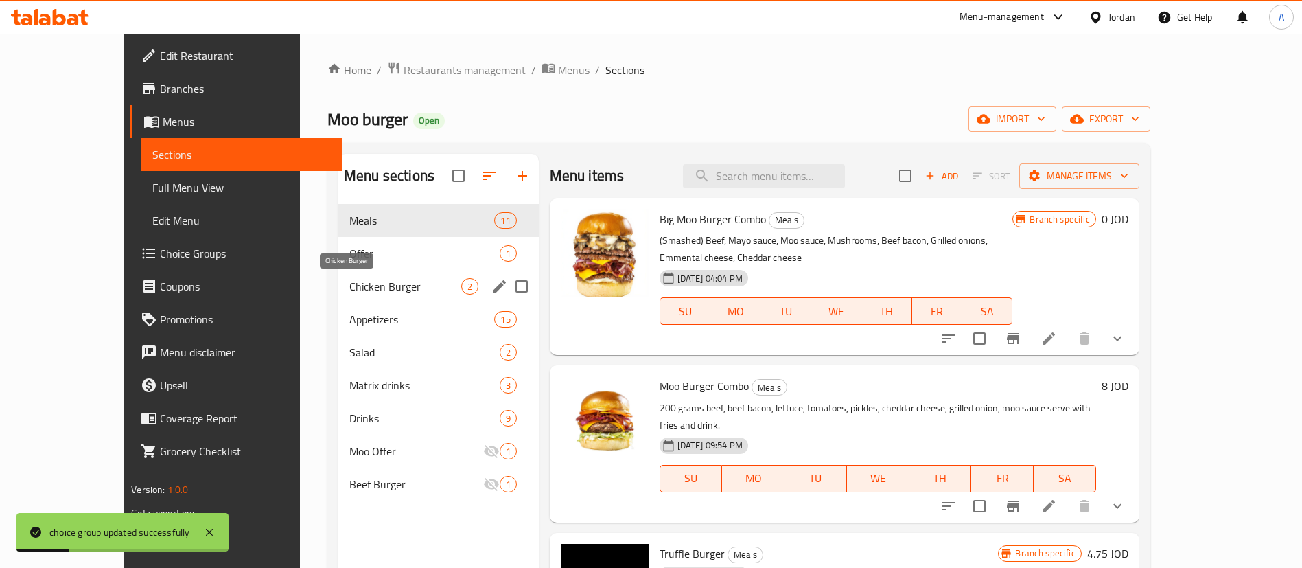
click at [349, 245] on span "Offer" at bounding box center [424, 253] width 150 height 16
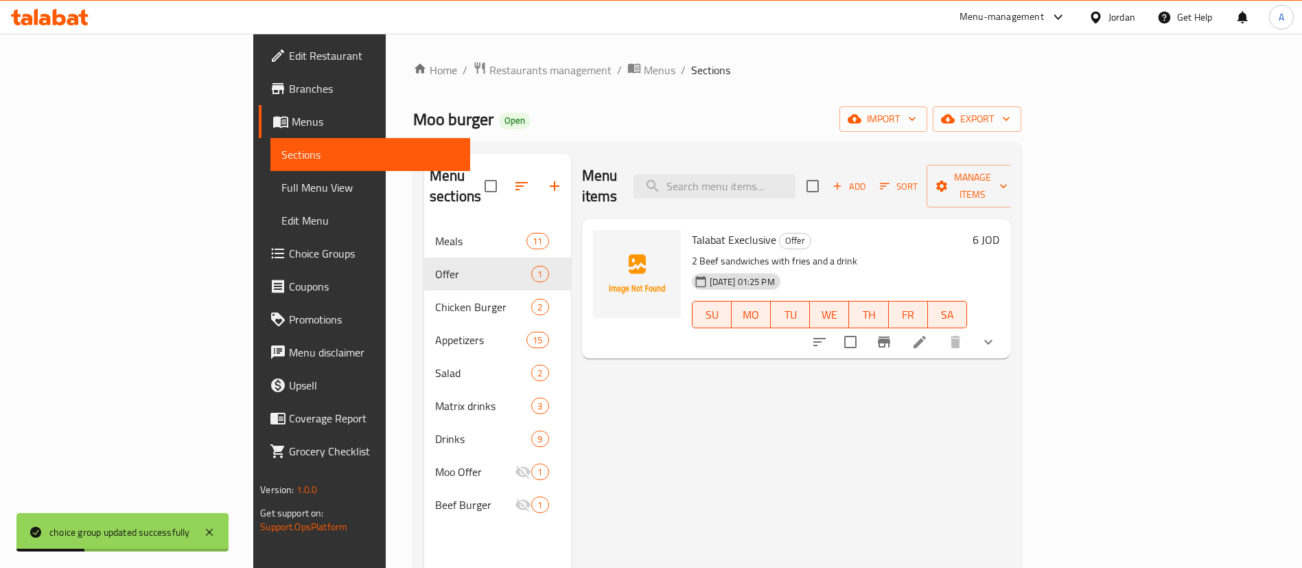
click at [928, 334] on icon at bounding box center [920, 342] width 16 height 16
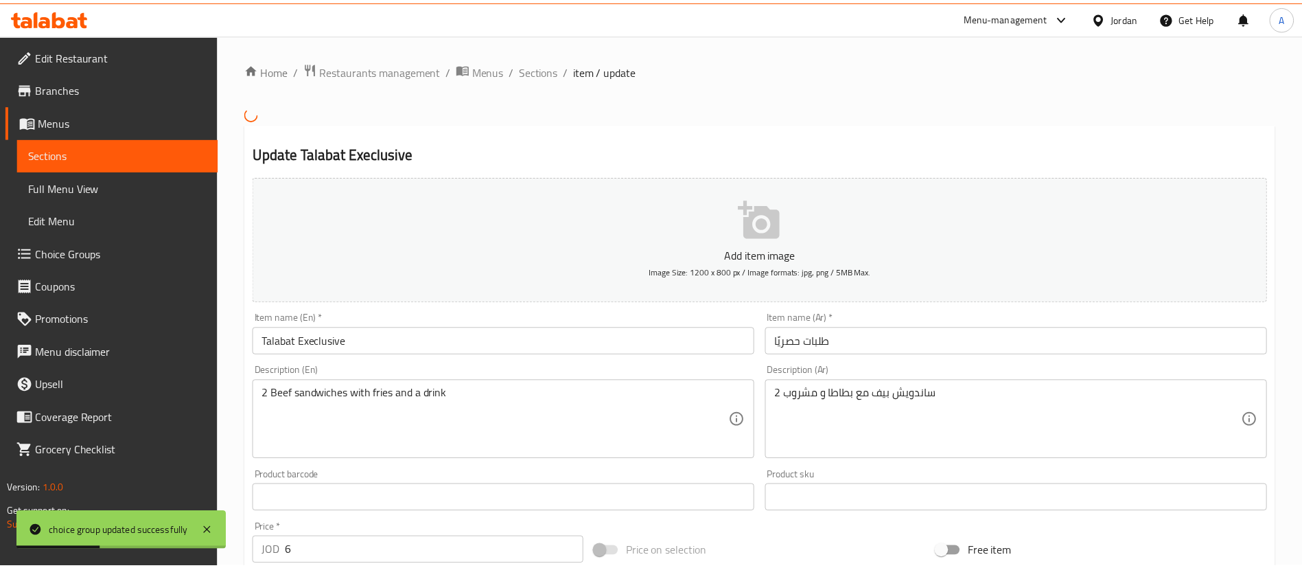
scroll to position [416, 0]
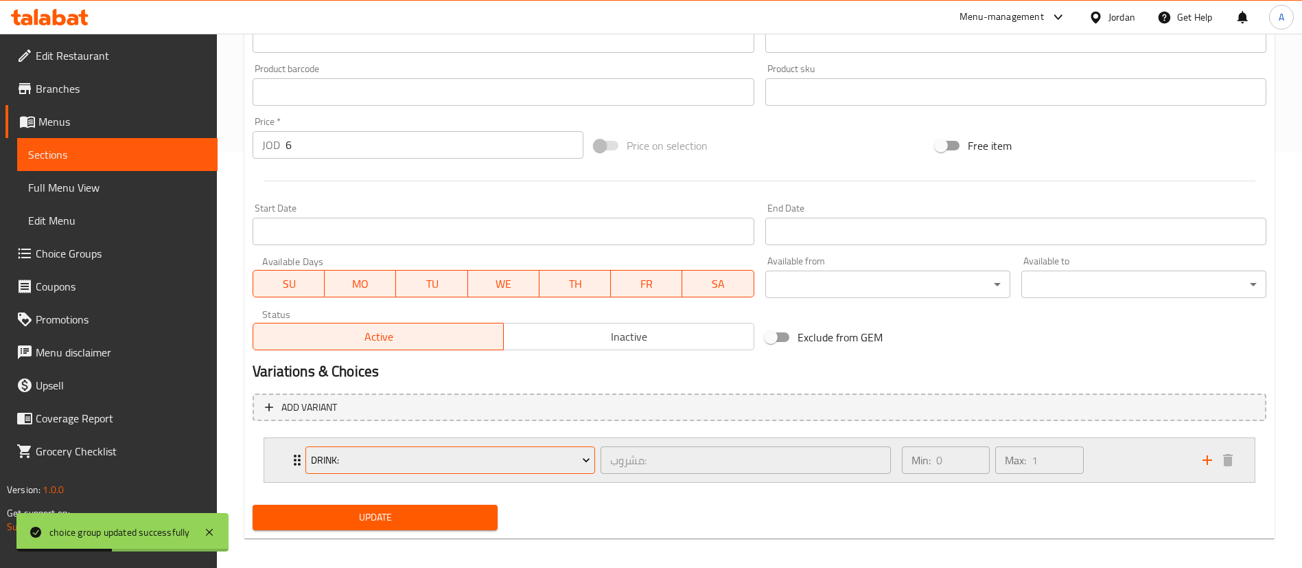
click at [376, 451] on button "Drink:" at bounding box center [450, 459] width 290 height 27
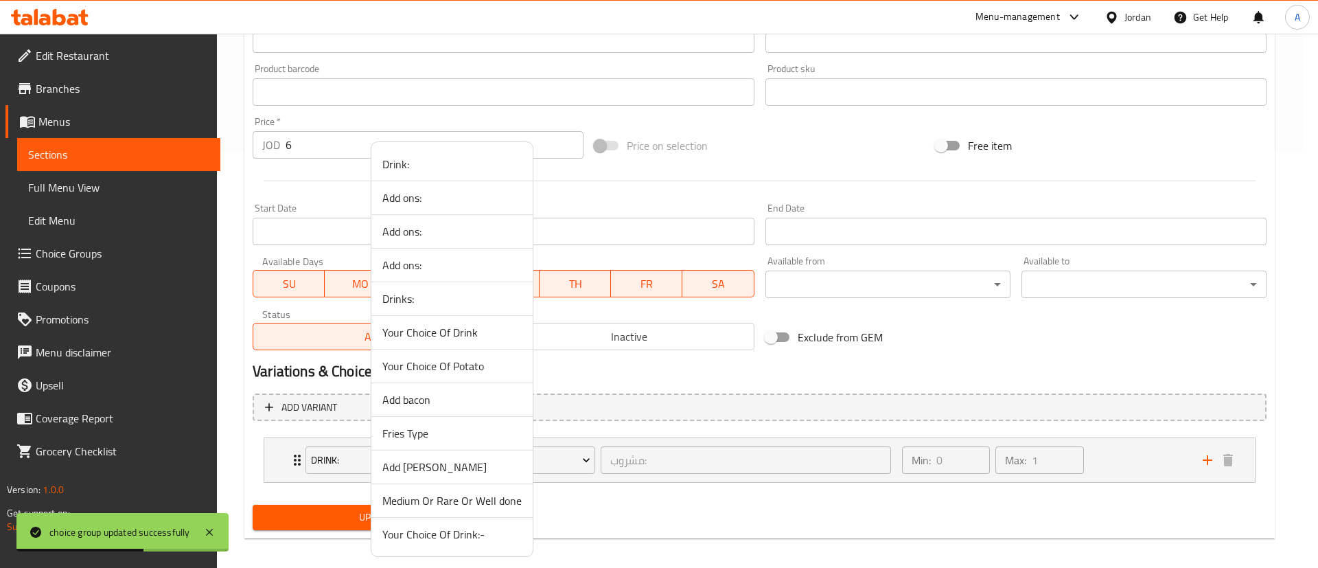
click at [429, 529] on span "Your Choice Of Drink:-" at bounding box center [451, 534] width 139 height 16
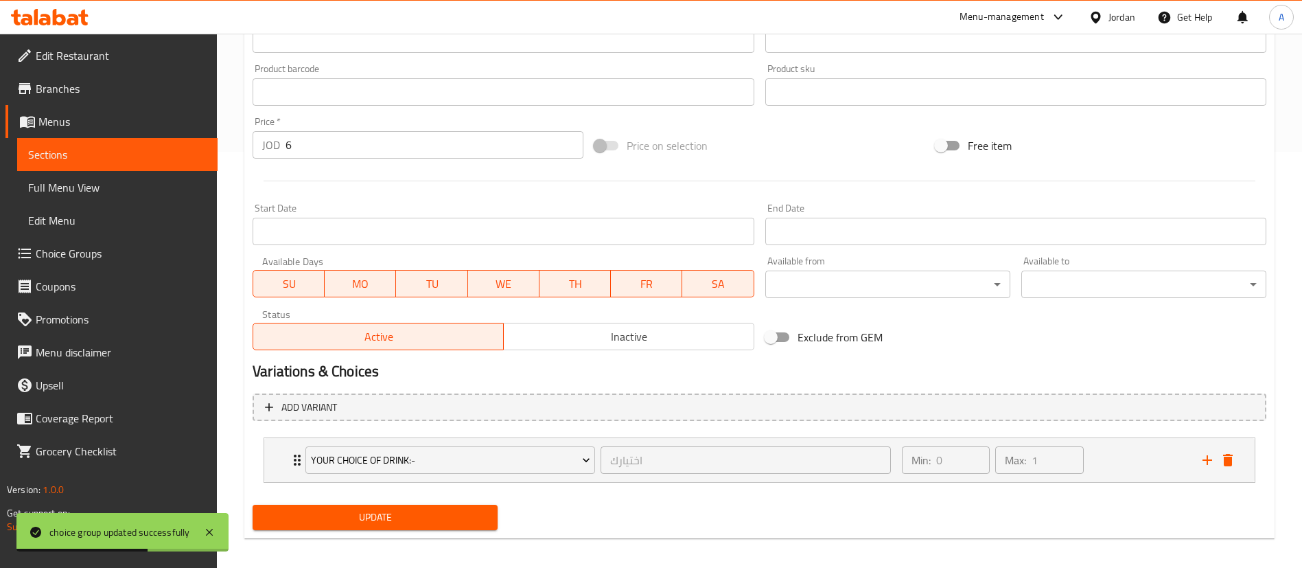
click at [395, 516] on span "Update" at bounding box center [375, 517] width 223 height 17
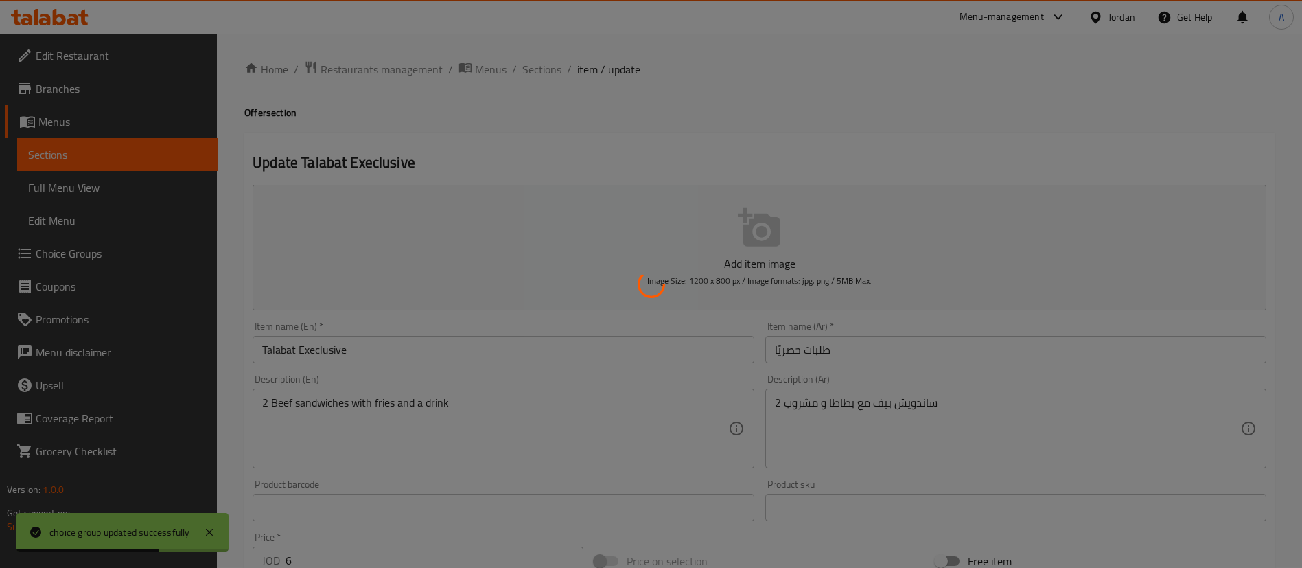
scroll to position [0, 0]
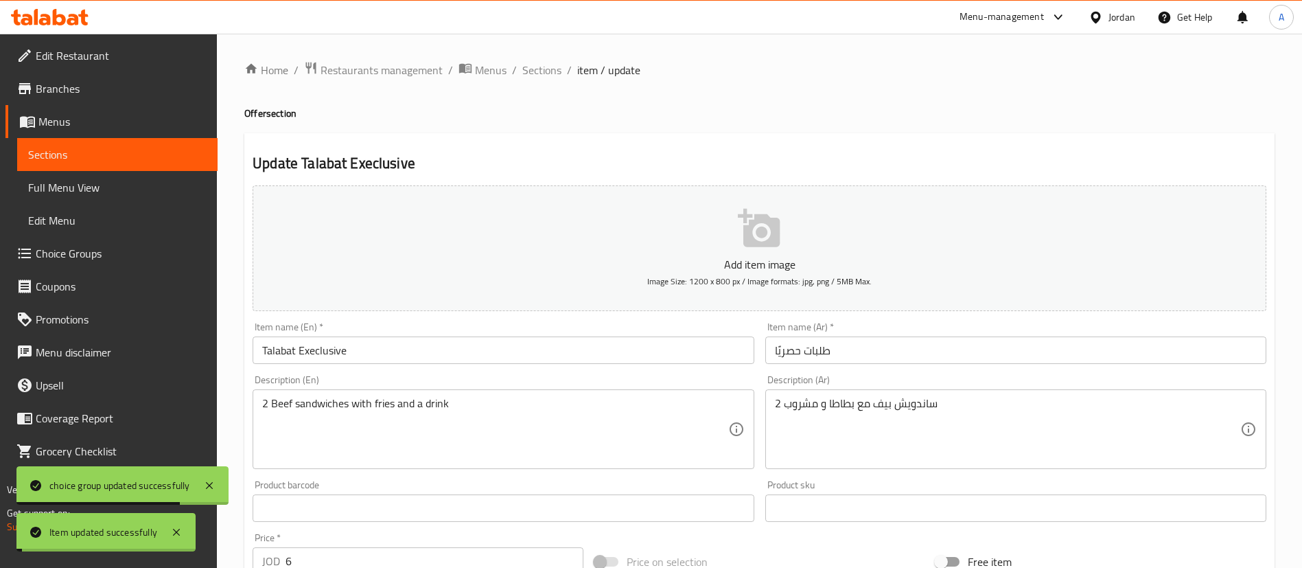
click at [537, 69] on span "Sections" at bounding box center [541, 70] width 39 height 16
